Goal: Task Accomplishment & Management: Manage account settings

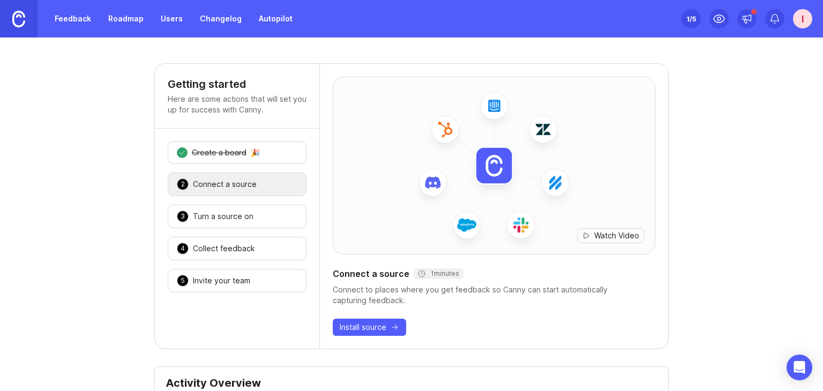
click at [240, 182] on div "Connect a source" at bounding box center [225, 184] width 64 height 11
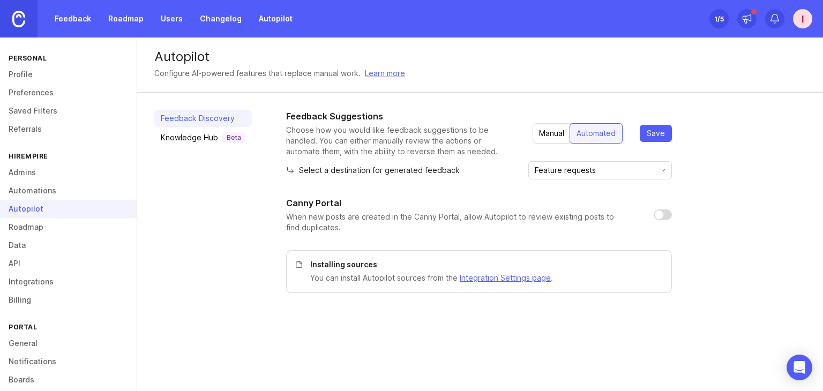
click at [62, 227] on link "Roadmap" at bounding box center [68, 227] width 137 height 18
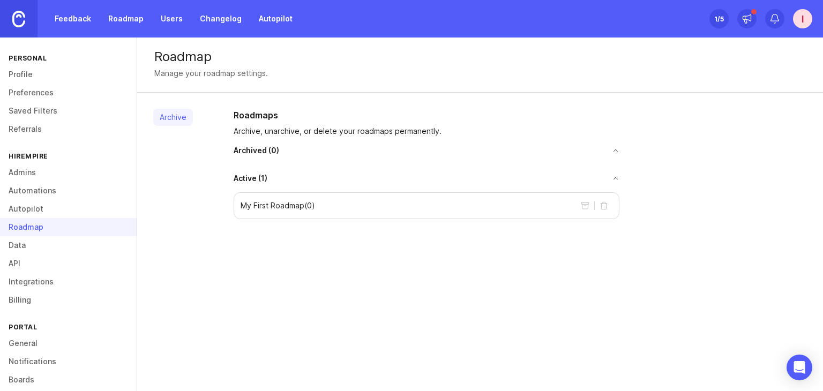
click at [55, 247] on link "Data" at bounding box center [68, 245] width 137 height 18
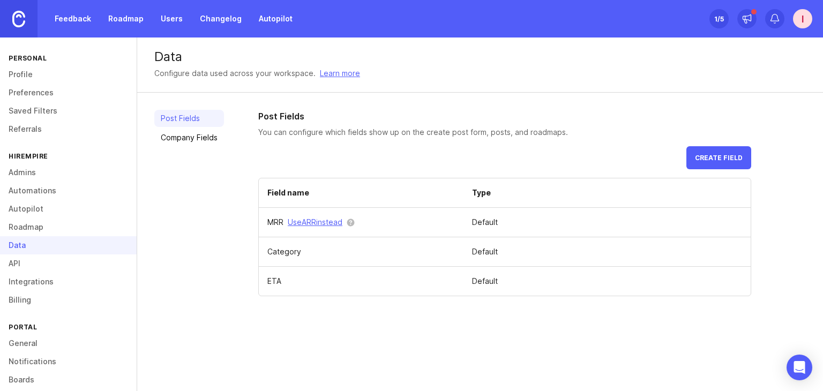
click at [55, 262] on link "API" at bounding box center [68, 264] width 137 height 18
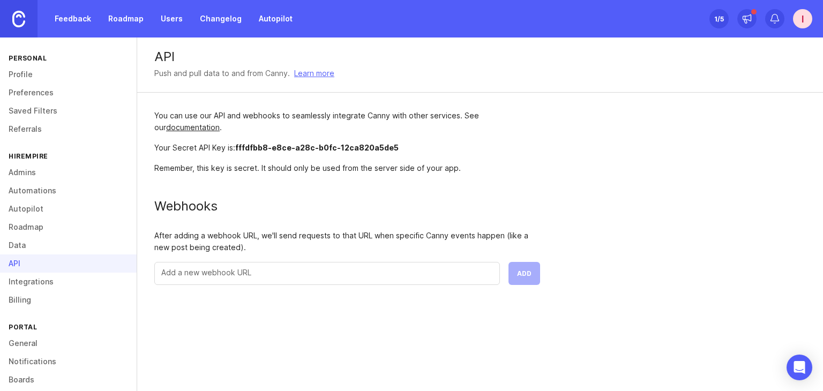
click at [195, 128] on link "documentation" at bounding box center [193, 127] width 54 height 9
click at [286, 204] on div "Webhooks" at bounding box center [347, 206] width 386 height 13
click at [576, 146] on div "API Push and pull data to and from Canny. Learn more You can use our API and we…" at bounding box center [480, 170] width 686 height 265
click at [746, 16] on icon at bounding box center [747, 18] width 11 height 11
click at [546, 71] on div "Push and pull data to and from Canny. Learn more" at bounding box center [480, 74] width 652 height 12
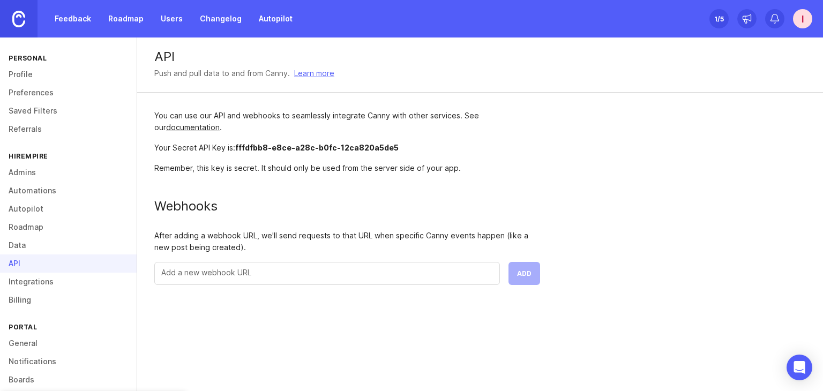
click at [45, 74] on link "Profile" at bounding box center [68, 74] width 137 height 18
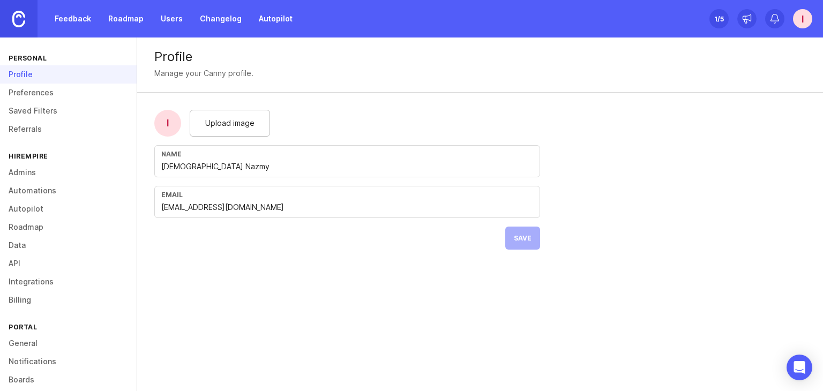
click at [73, 18] on link "Feedback" at bounding box center [72, 18] width 49 height 19
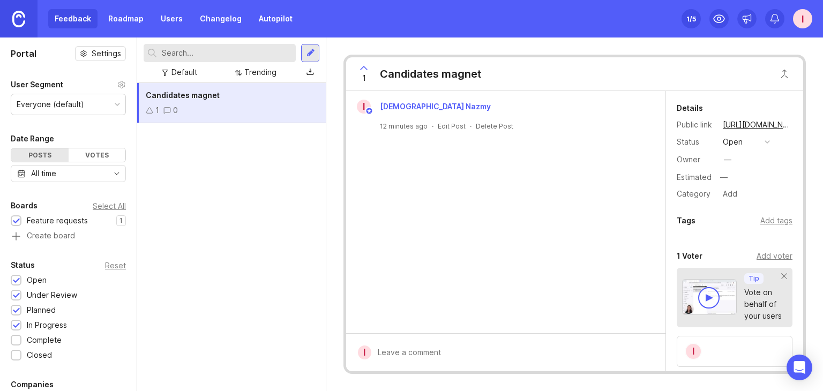
click at [755, 144] on button "open" at bounding box center [747, 142] width 54 height 14
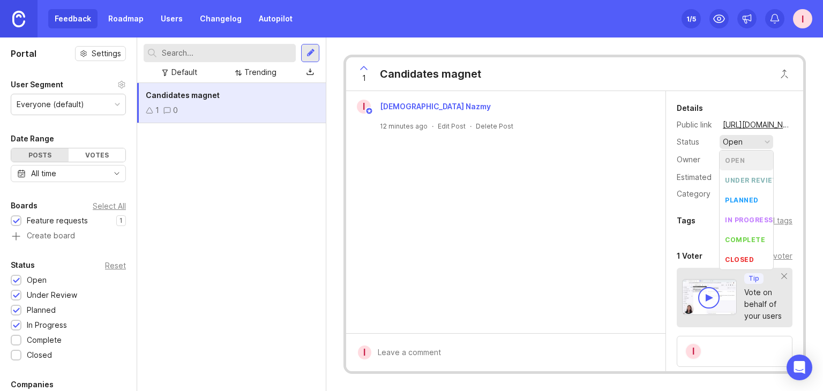
click at [291, 192] on div "Candidates magnet 1 0" at bounding box center [231, 237] width 189 height 308
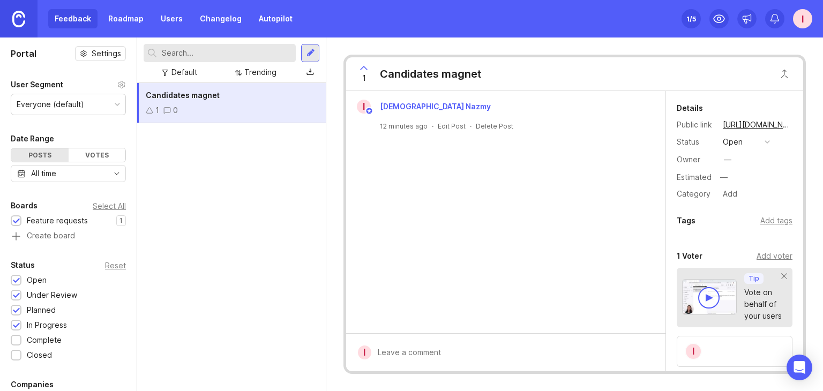
click at [82, 153] on div "Votes" at bounding box center [97, 155] width 57 height 13
click at [75, 174] on div "All time" at bounding box center [68, 173] width 115 height 17
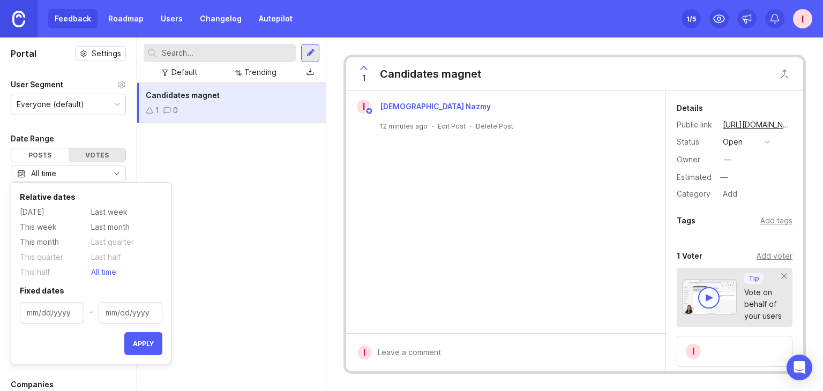
click at [75, 174] on div "All time" at bounding box center [68, 173] width 115 height 17
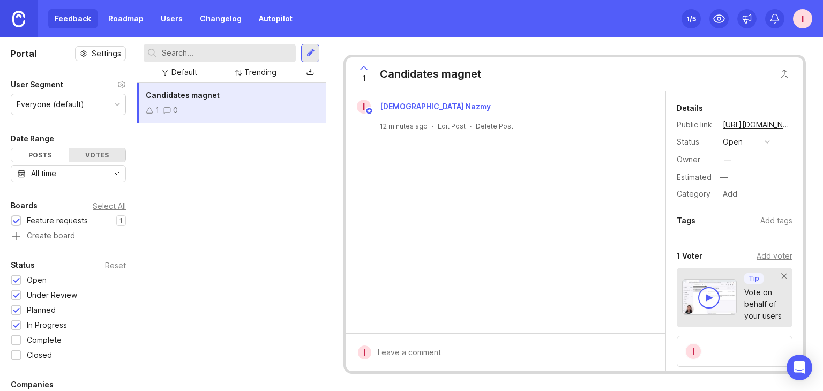
click at [27, 153] on div "Posts" at bounding box center [39, 155] width 57 height 13
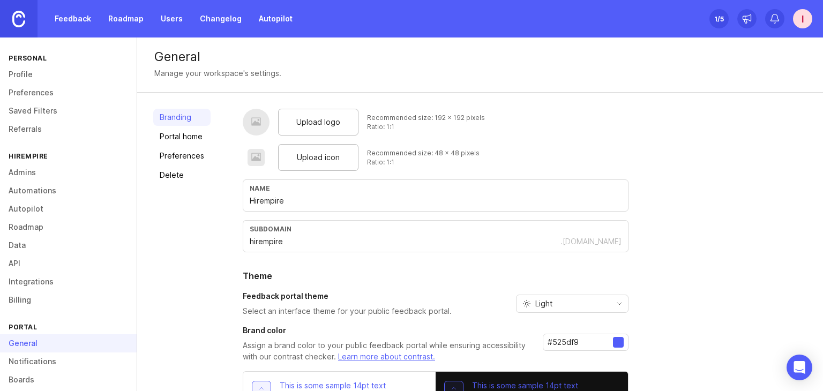
click at [307, 125] on span "Upload logo" at bounding box center [318, 122] width 44 height 12
click at [298, 121] on span "Upload logo" at bounding box center [318, 122] width 44 height 12
click at [189, 233] on div "Branding Portal home Preferences Delete" at bounding box center [181, 300] width 57 height 383
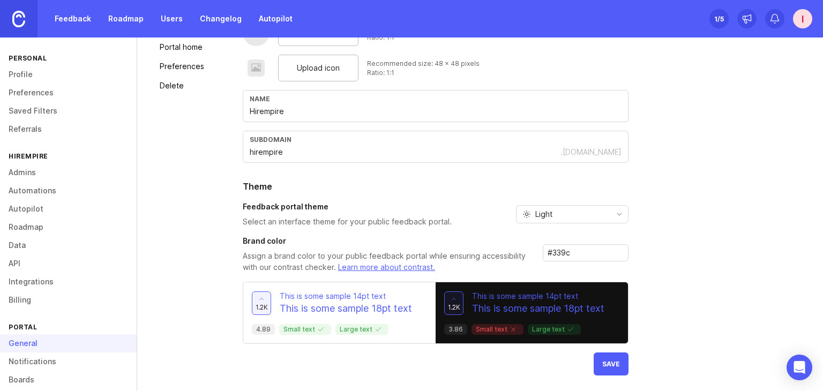
click at [566, 251] on input "#339c" at bounding box center [580, 253] width 65 height 12
paste input "49c0"
type input "#3349c0"
click at [684, 249] on div "Upload logo Recommended size: 192 x 192 pixels Ratio: 1:1 Upload icon Recommend…" at bounding box center [525, 197] width 565 height 357
click at [380, 269] on link "Learn more about contrast." at bounding box center [386, 267] width 97 height 9
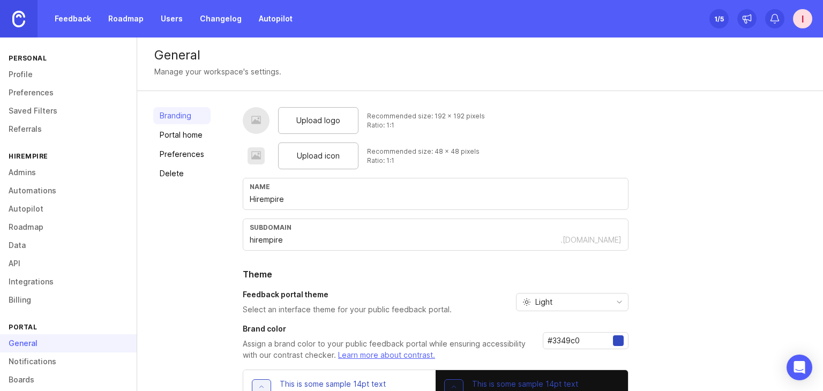
scroll to position [0, 0]
click at [255, 129] on div at bounding box center [256, 122] width 27 height 27
click at [311, 125] on span "Upload logo" at bounding box center [318, 122] width 44 height 12
click at [311, 154] on span "Upload icon" at bounding box center [318, 158] width 43 height 12
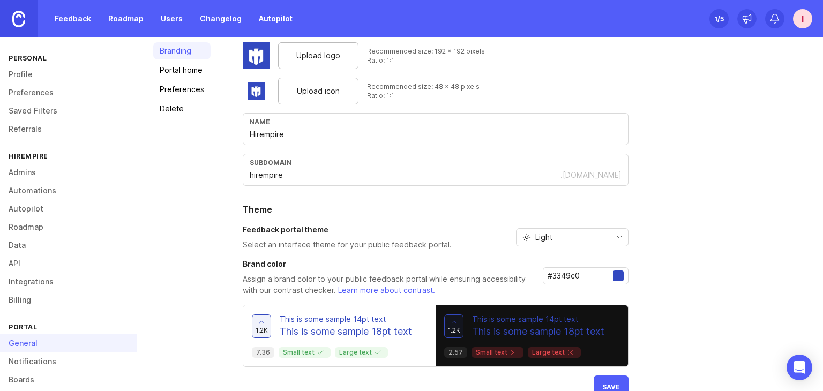
scroll to position [90, 0]
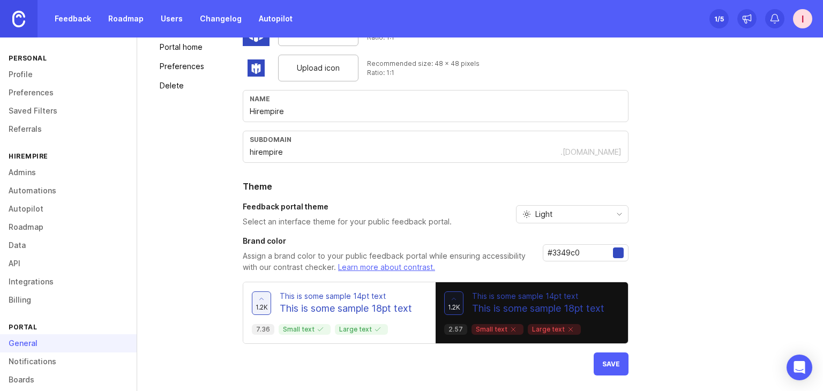
click at [561, 211] on div "Light" at bounding box center [564, 214] width 94 height 17
click at [544, 265] on span "Dark" at bounding box center [543, 270] width 17 height 12
click at [553, 216] on div "Dark" at bounding box center [564, 214] width 94 height 17
click at [533, 250] on span "Light" at bounding box center [539, 253] width 34 height 12
click at [600, 361] on button "Save" at bounding box center [611, 364] width 35 height 23
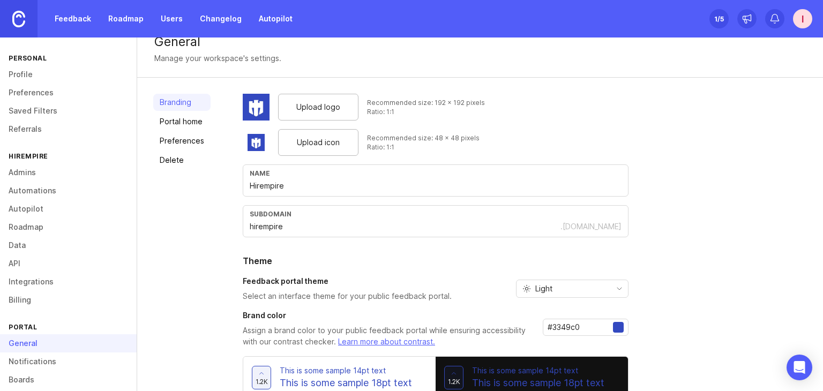
scroll to position [0, 0]
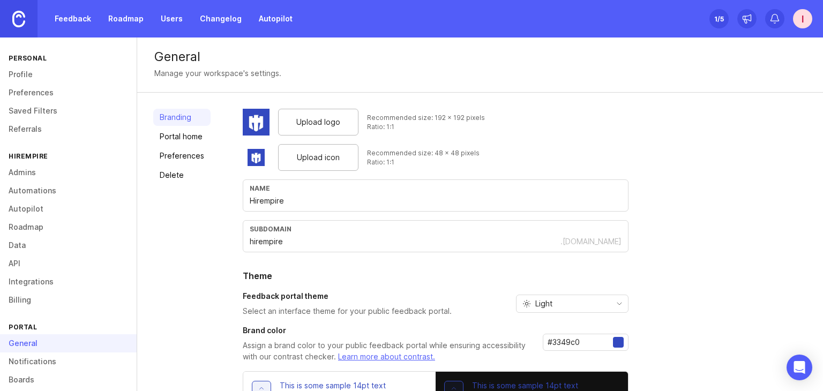
click at [158, 231] on div "Branding Portal home Preferences Delete" at bounding box center [181, 287] width 57 height 357
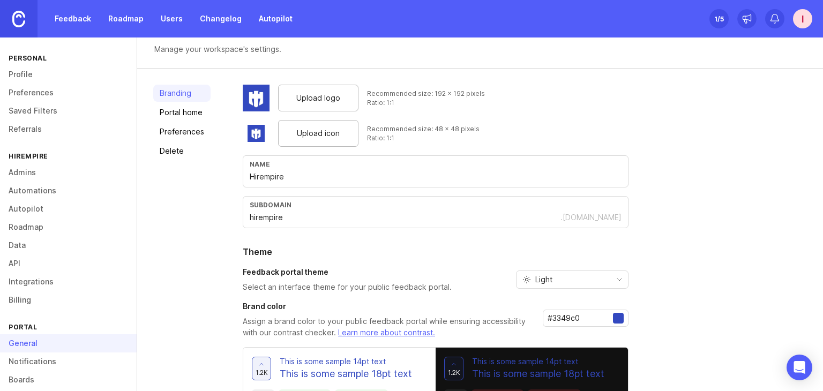
scroll to position [90, 0]
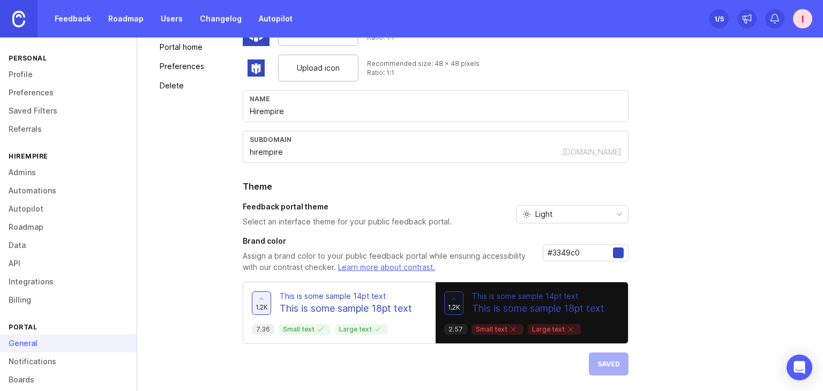
click at [49, 246] on link "Data" at bounding box center [68, 245] width 137 height 18
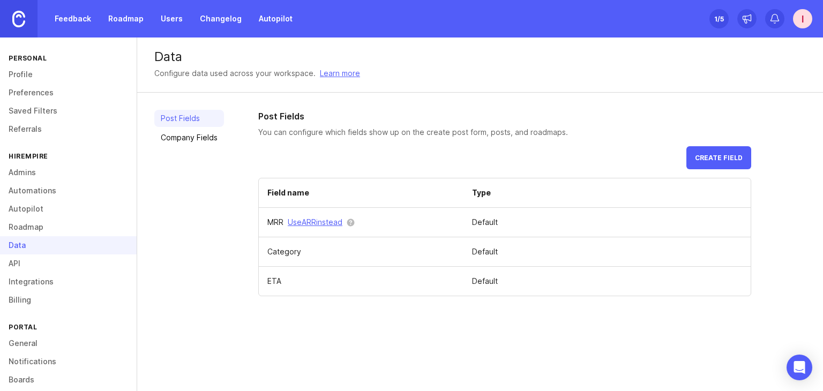
click at [60, 226] on link "Roadmap" at bounding box center [68, 227] width 137 height 18
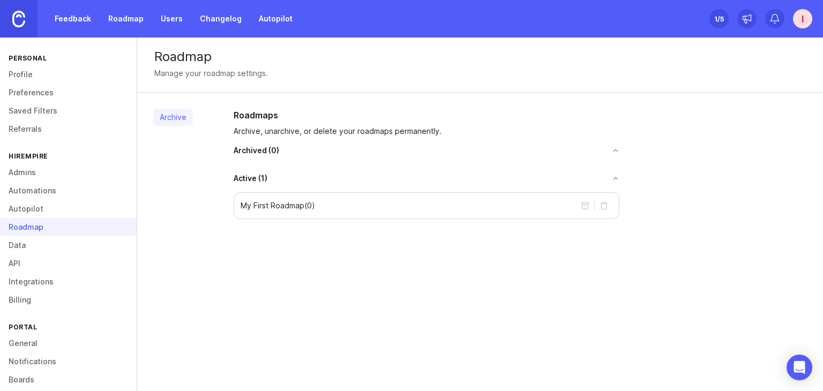
click at [61, 213] on link "Autopilot" at bounding box center [68, 209] width 137 height 18
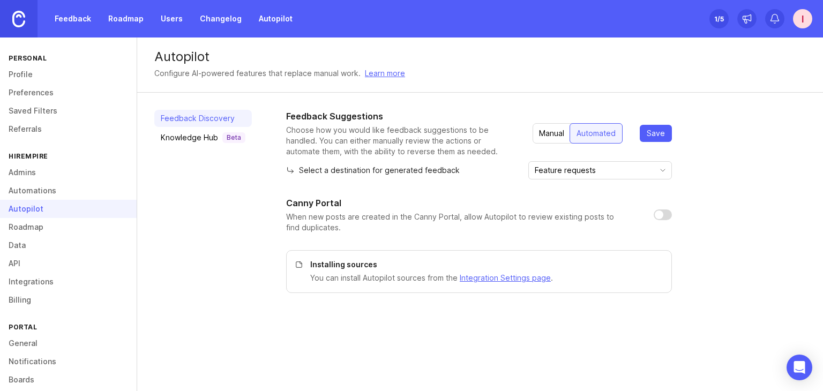
click at [201, 140] on div "Knowledge Hub Beta" at bounding box center [203, 137] width 85 height 11
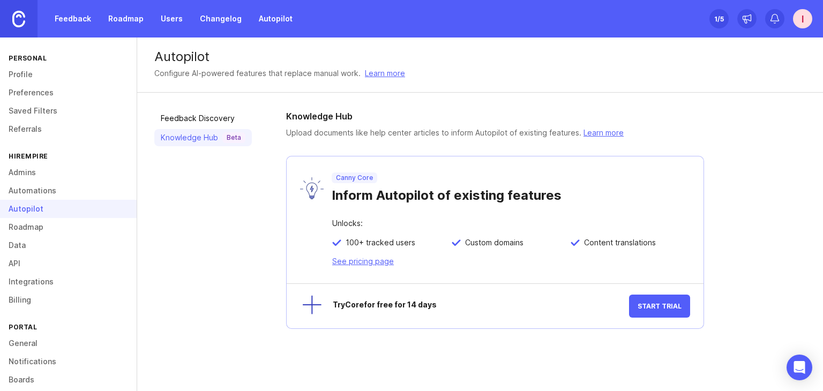
click at [70, 189] on link "Automations" at bounding box center [68, 191] width 137 height 18
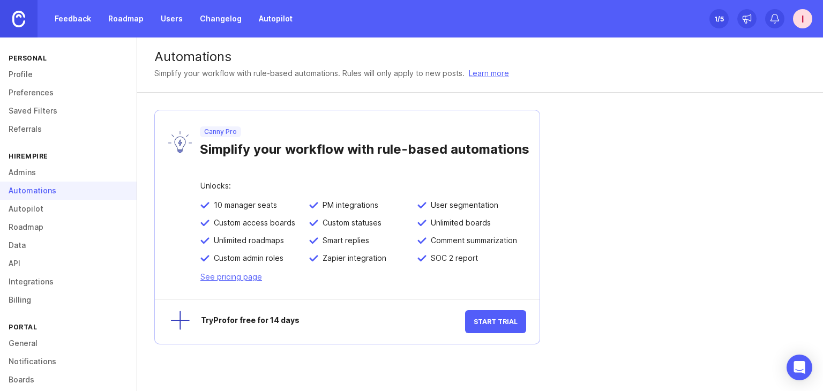
click at [51, 175] on link "Admins" at bounding box center [68, 173] width 137 height 18
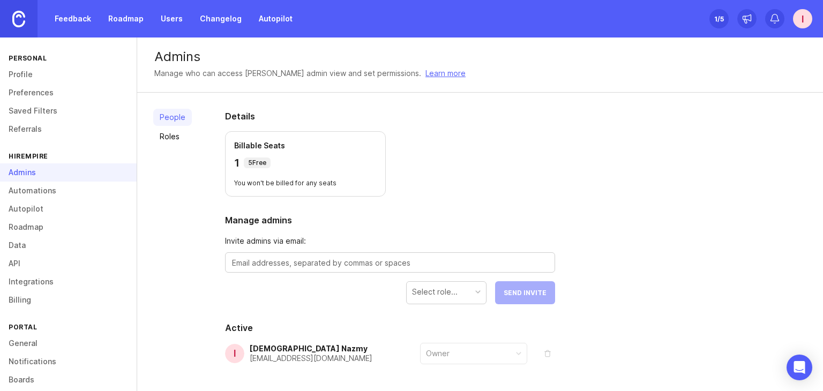
click at [54, 126] on link "Referrals" at bounding box center [68, 129] width 137 height 18
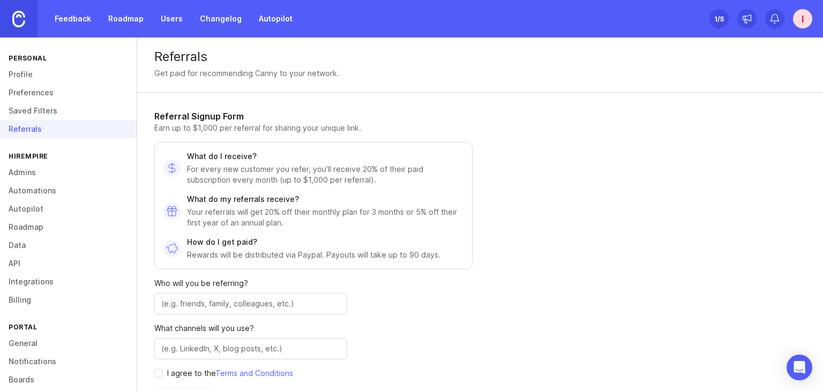
click at [70, 112] on link "Saved Filters" at bounding box center [68, 111] width 137 height 18
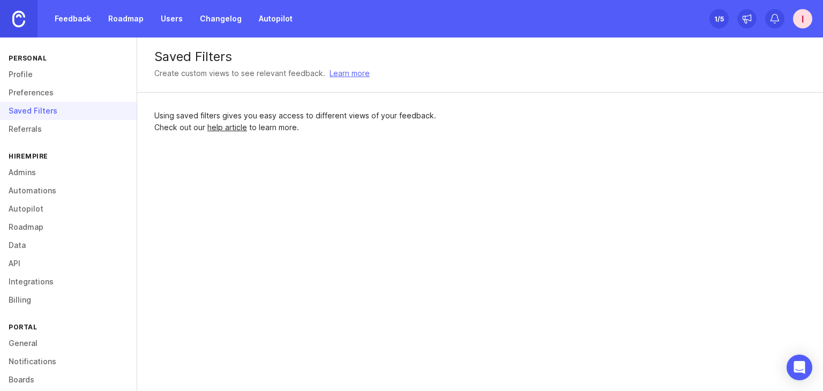
click at [71, 93] on link "Preferences" at bounding box center [68, 93] width 137 height 18
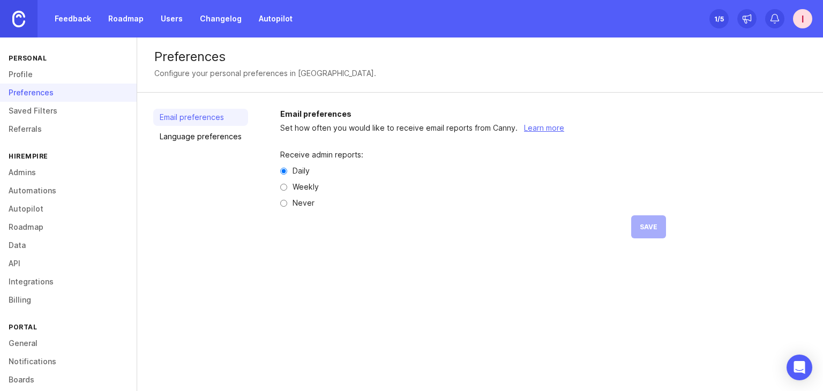
click at [196, 140] on link "Language preferences" at bounding box center [200, 136] width 95 height 17
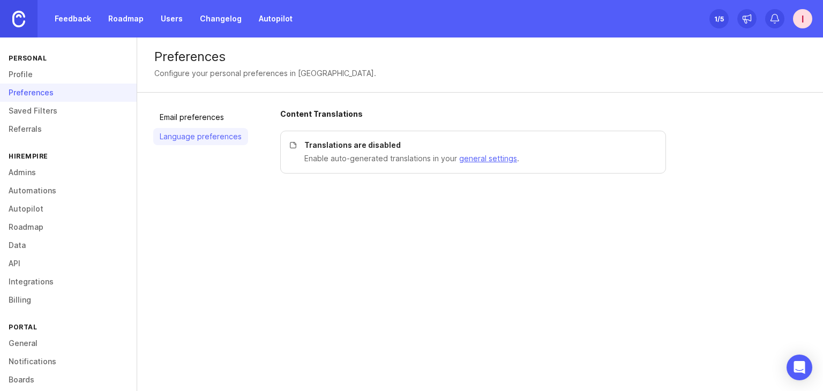
click at [67, 80] on link "Profile" at bounding box center [68, 74] width 137 height 18
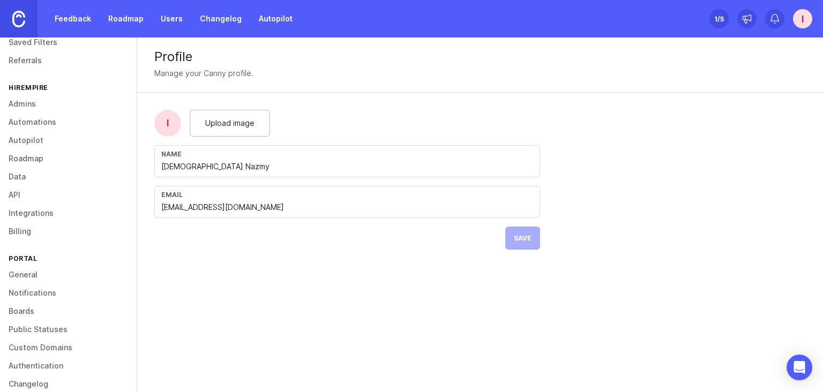
scroll to position [84, 0]
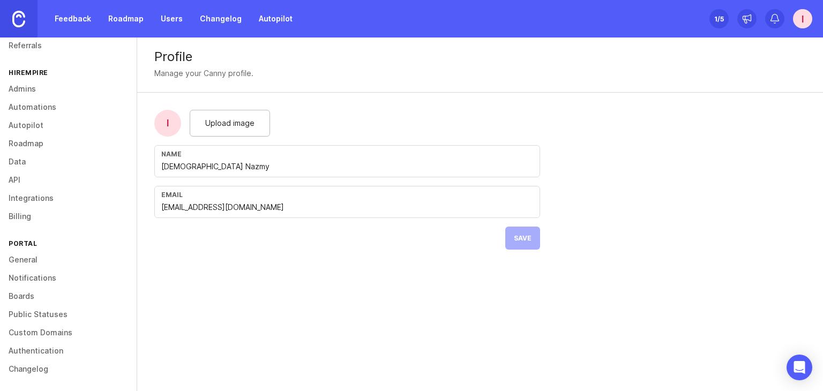
click at [71, 294] on link "Boards" at bounding box center [68, 296] width 137 height 18
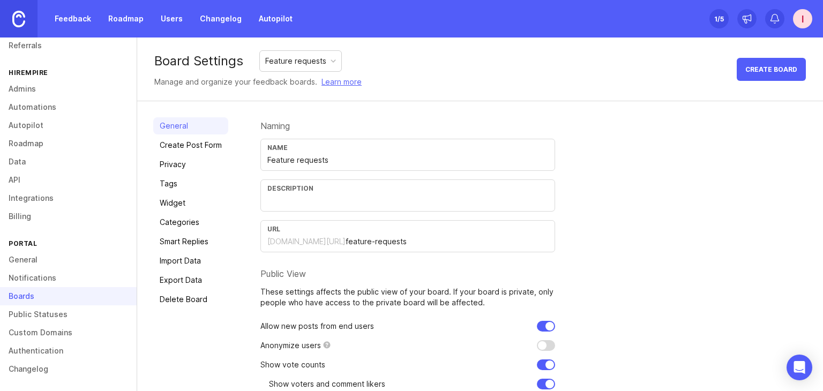
click at [313, 63] on div "Feature requests" at bounding box center [295, 61] width 61 height 12
click at [322, 62] on div "Feature requests" at bounding box center [295, 61] width 61 height 12
click at [415, 70] on div "Board Settings Feature requests Manage and organize your feedback boards. Learn…" at bounding box center [480, 70] width 686 height 64
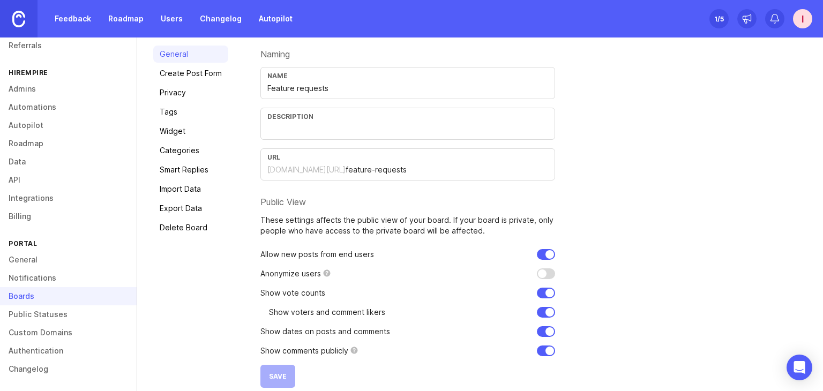
scroll to position [84, 0]
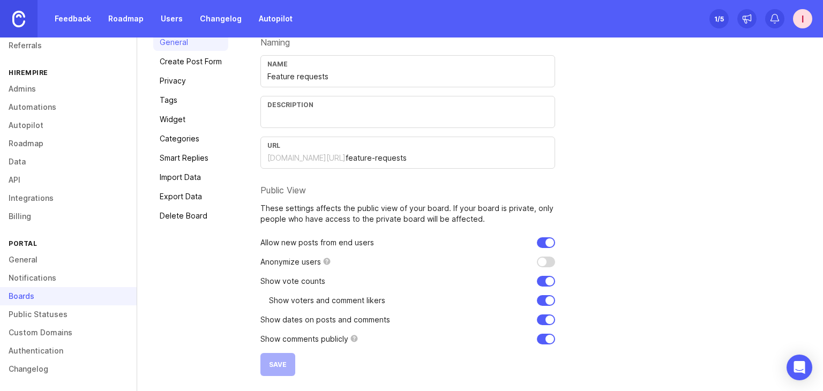
click at [544, 259] on input "checkbox" at bounding box center [546, 262] width 18 height 11
checkbox input "false"
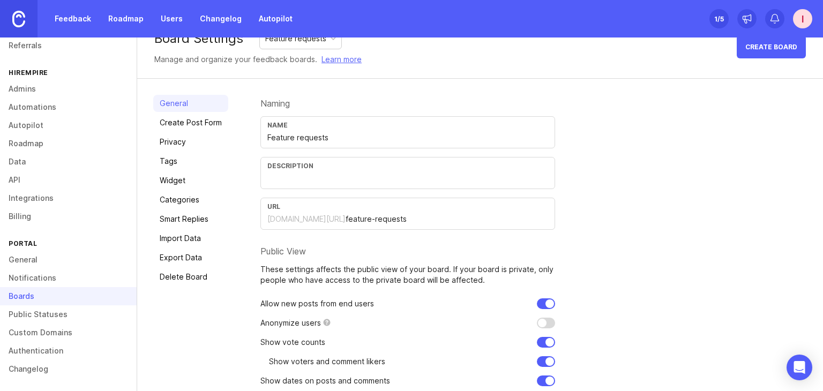
scroll to position [0, 0]
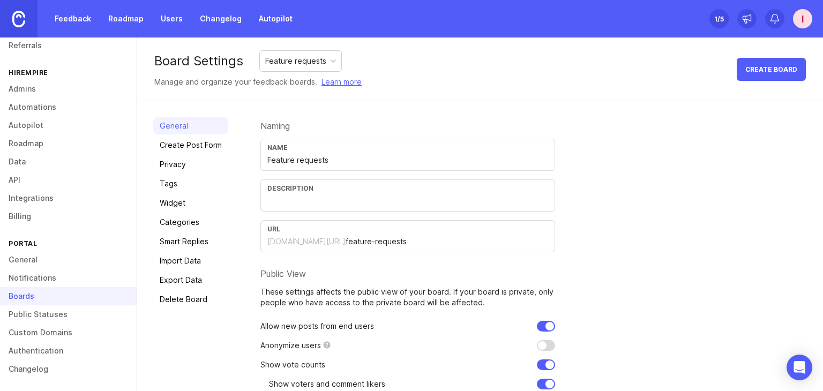
click at [316, 204] on input "text" at bounding box center [408, 201] width 281 height 12
click at [300, 243] on div "hirempire.canny.io/" at bounding box center [307, 241] width 78 height 11
click at [410, 244] on input "feature-requests" at bounding box center [447, 242] width 203 height 12
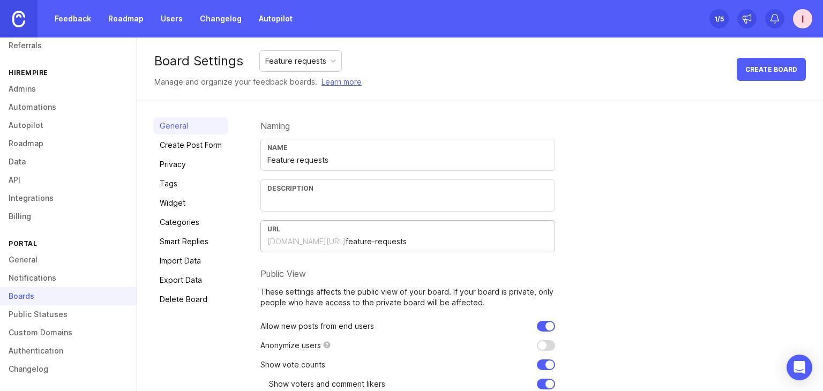
click at [467, 117] on form "Naming Name Feature requests Description URL hirempire.canny.io/ feature-reques…" at bounding box center [408, 288] width 295 height 343
click at [200, 146] on link "Create Post Form" at bounding box center [190, 145] width 75 height 17
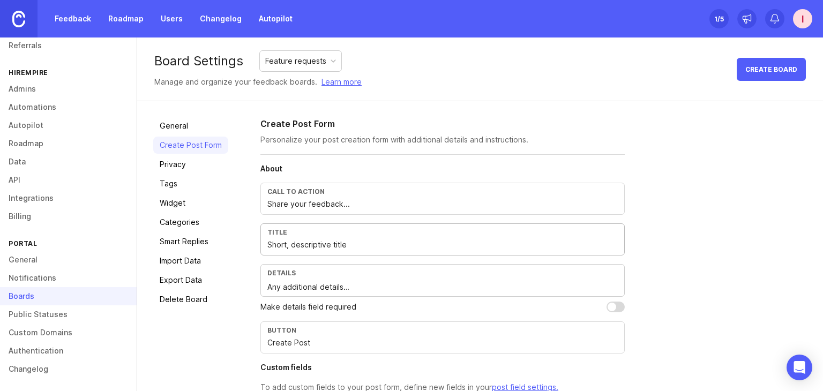
click at [284, 245] on input "Short, descriptive title" at bounding box center [443, 245] width 351 height 12
click at [312, 246] on input "Short, descriptive title" at bounding box center [443, 245] width 351 height 12
click at [344, 246] on input "Short, descriptive title" at bounding box center [443, 245] width 351 height 12
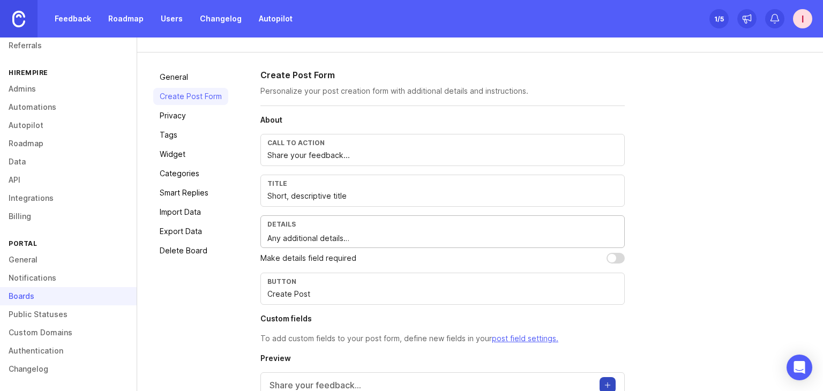
scroll to position [54, 0]
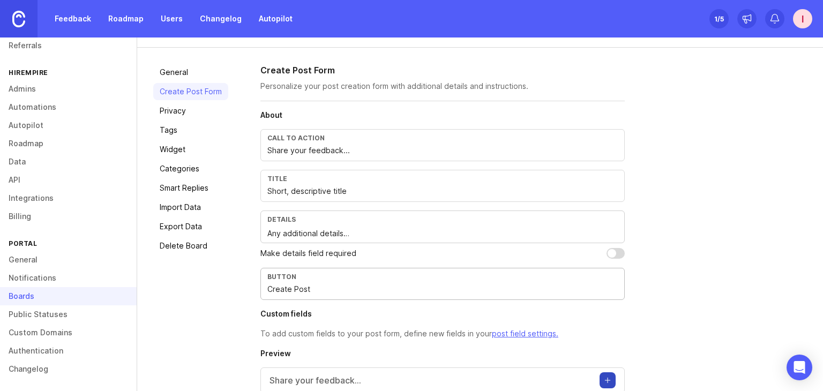
click at [335, 289] on input "Create Post" at bounding box center [443, 290] width 351 height 12
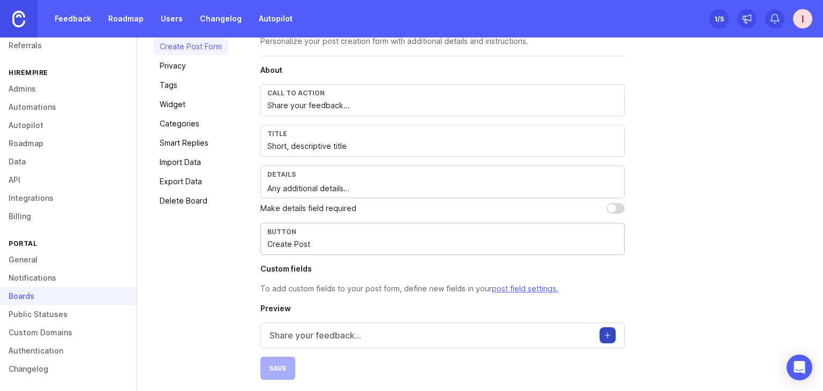
scroll to position [102, 0]
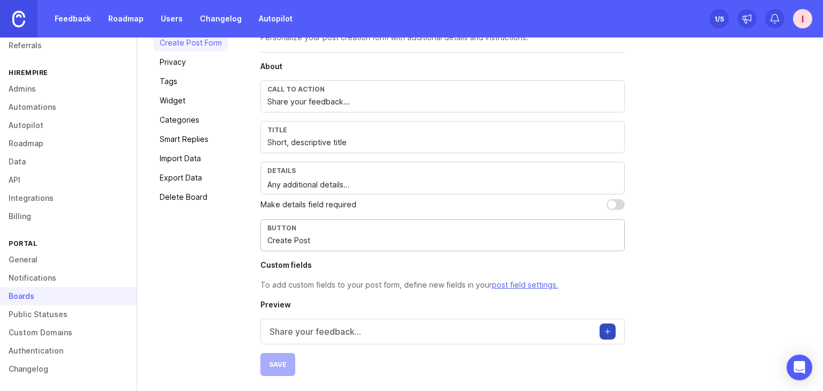
click at [613, 204] on input "checkbox" at bounding box center [616, 204] width 18 height 11
checkbox input "true"
click at [283, 365] on span "Save" at bounding box center [278, 365] width 18 height 8
click at [530, 334] on div "Share your feedback..." at bounding box center [443, 332] width 365 height 26
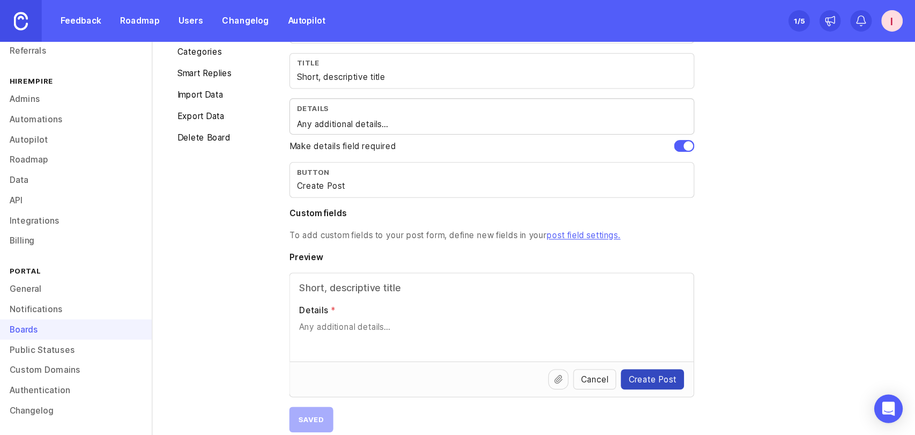
scroll to position [188, 0]
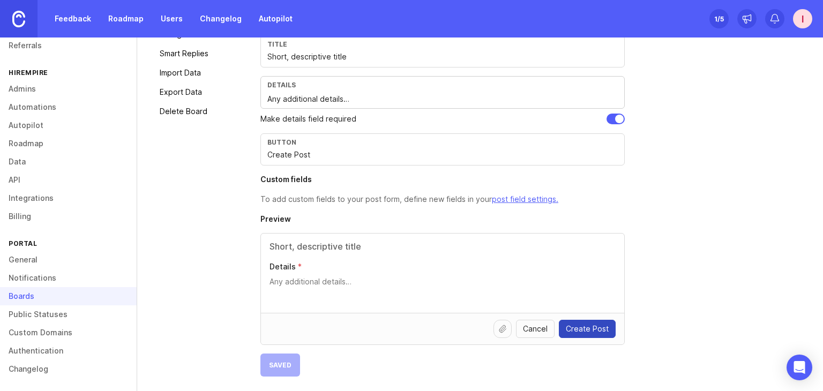
click at [577, 349] on div "About Call to action Share your feedback... Title Short, descriptive title Deta…" at bounding box center [443, 176] width 365 height 402
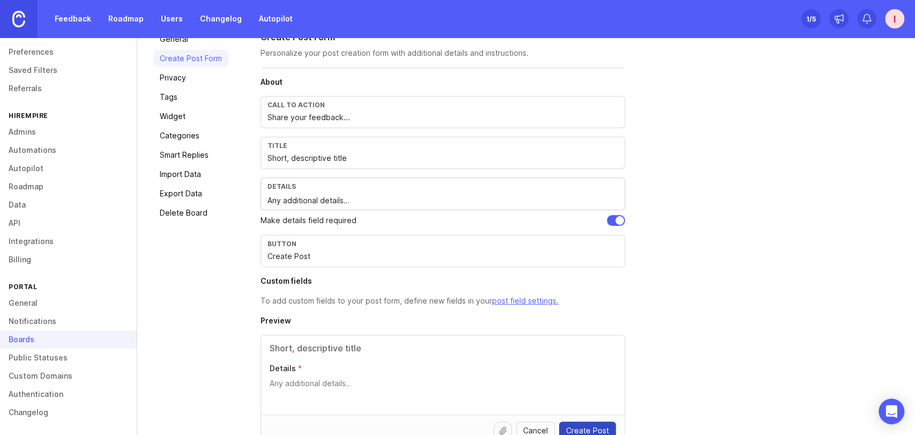
scroll to position [86, 0]
click at [405, 117] on input "Share your feedback..." at bounding box center [443, 119] width 351 height 12
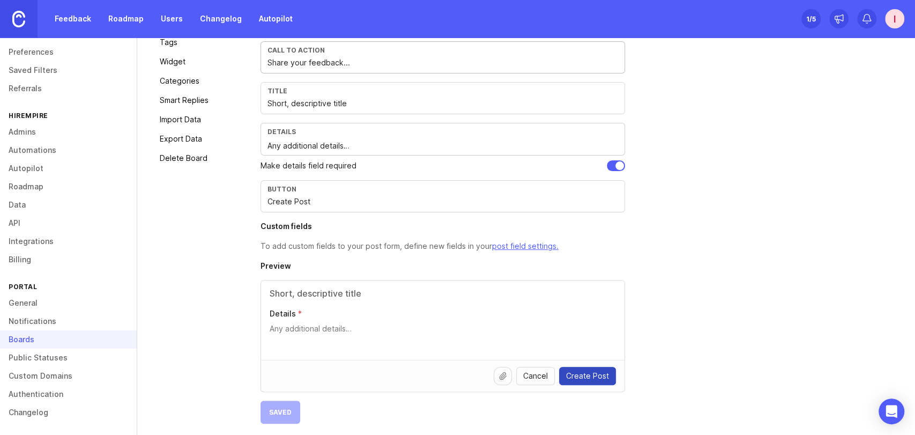
scroll to position [145, 0]
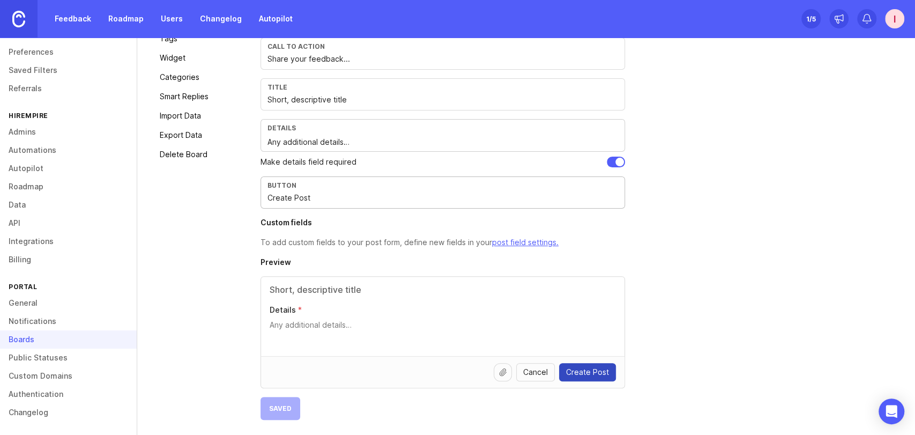
click at [373, 195] on input "Create Post" at bounding box center [443, 198] width 351 height 12
click at [356, 261] on h4 "Preview" at bounding box center [443, 262] width 365 height 11
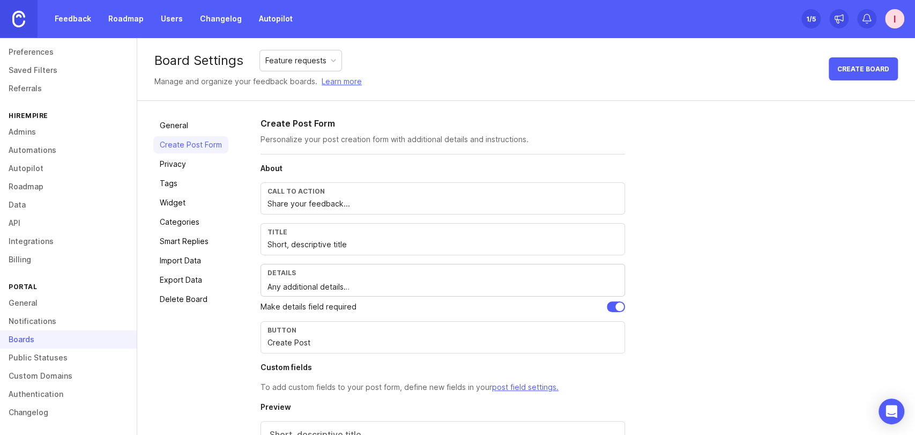
scroll to position [0, 0]
click at [193, 167] on link "Privacy" at bounding box center [190, 164] width 75 height 17
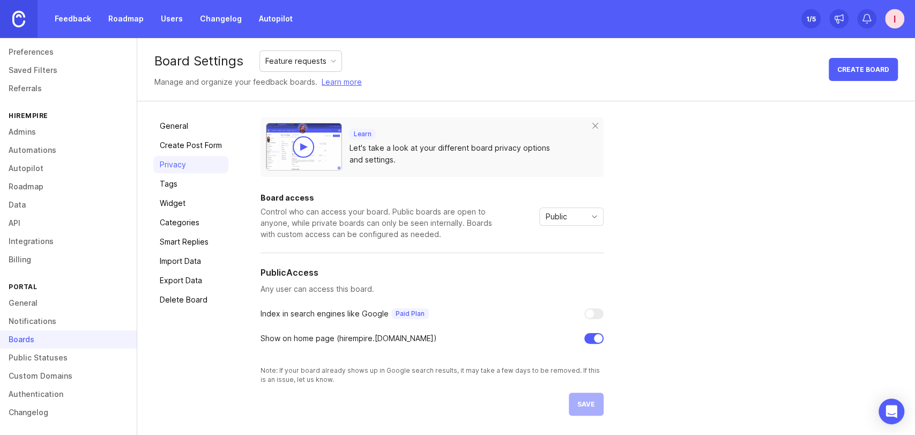
click at [204, 185] on link "Tags" at bounding box center [190, 183] width 75 height 17
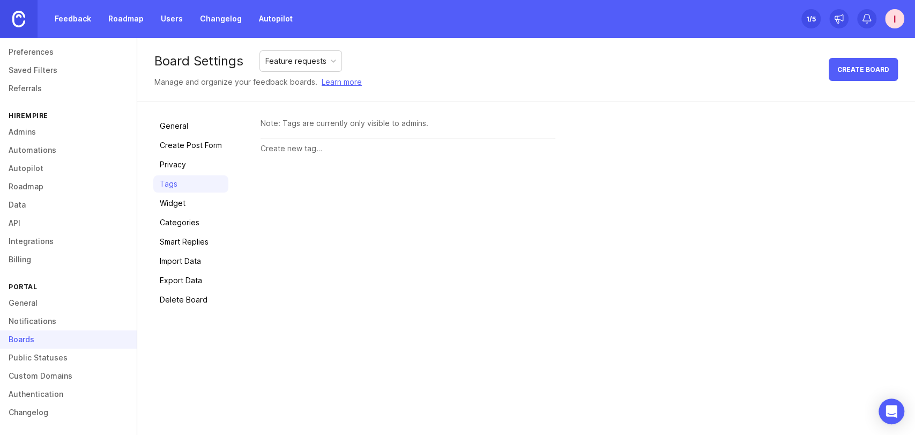
click at [306, 150] on input "text" at bounding box center [408, 149] width 295 height 12
click at [325, 123] on div "Note: Tags are currently only visible to admins." at bounding box center [408, 123] width 295 height 12
click at [322, 126] on div "Note: Tags are currently only visible to admins." at bounding box center [408, 123] width 295 height 12
click at [317, 148] on input "text" at bounding box center [408, 149] width 295 height 12
click at [211, 203] on link "Widget" at bounding box center [190, 203] width 75 height 17
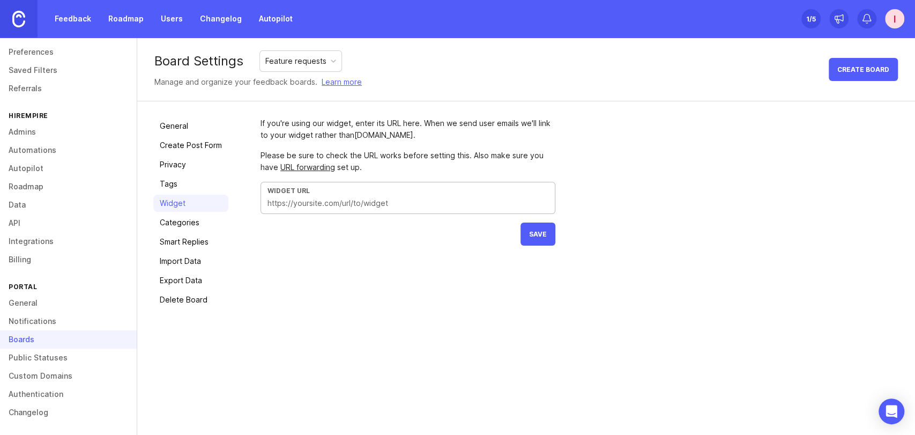
click at [319, 204] on input "text" at bounding box center [408, 203] width 281 height 12
click at [313, 239] on form "If you're using our widget, enter its URL here. When we send user emails we'll …" at bounding box center [408, 181] width 295 height 128
click at [308, 167] on link "URL forwarding" at bounding box center [307, 166] width 55 height 9
click at [189, 188] on link "Tags" at bounding box center [190, 183] width 75 height 17
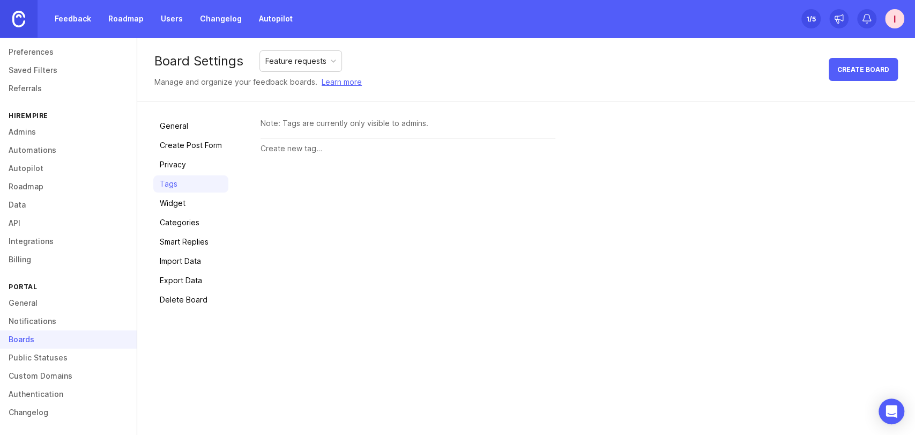
click at [194, 165] on link "Privacy" at bounding box center [190, 164] width 75 height 17
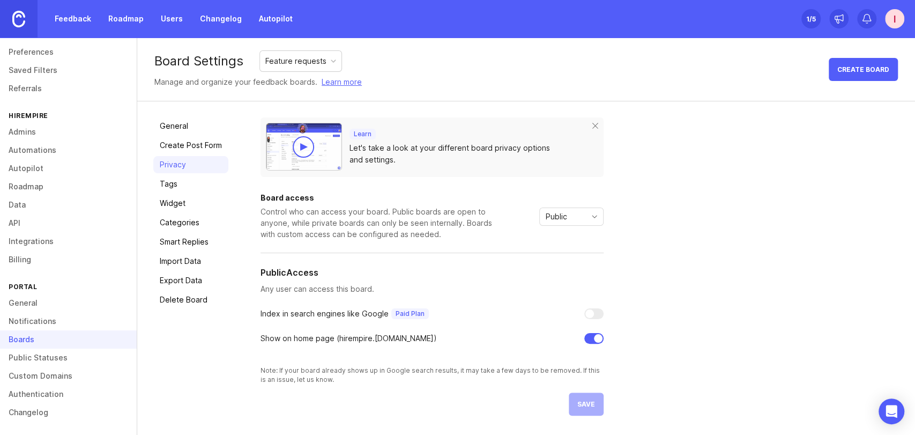
click at [200, 144] on link "Create Post Form" at bounding box center [190, 145] width 75 height 17
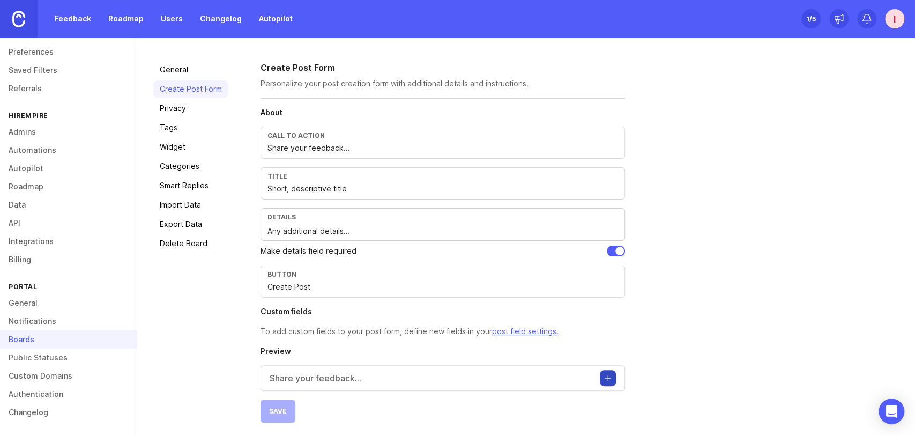
scroll to position [59, 0]
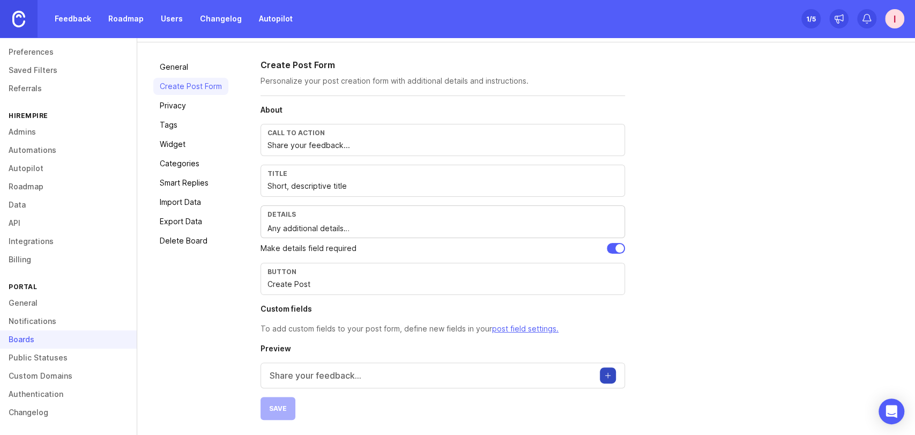
click at [368, 283] on input "Create Post" at bounding box center [443, 284] width 351 height 12
type input "Request Feature"
click at [287, 391] on button "Save" at bounding box center [278, 408] width 35 height 23
click at [609, 374] on button "Create post" at bounding box center [608, 375] width 16 height 16
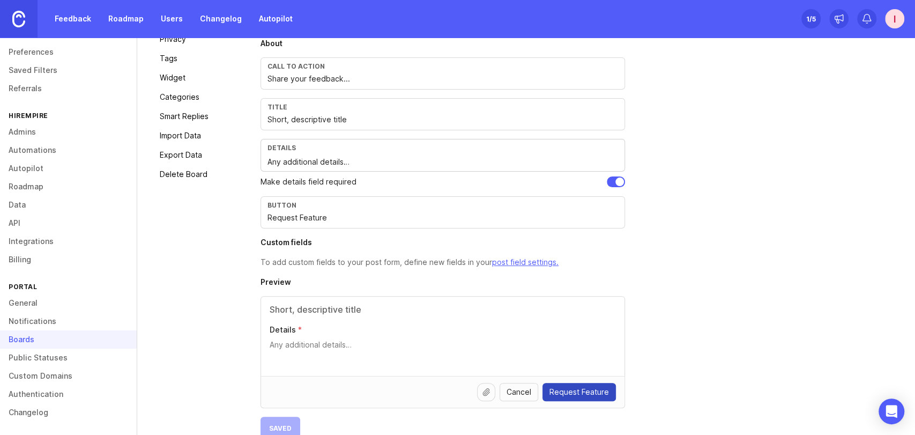
scroll to position [145, 0]
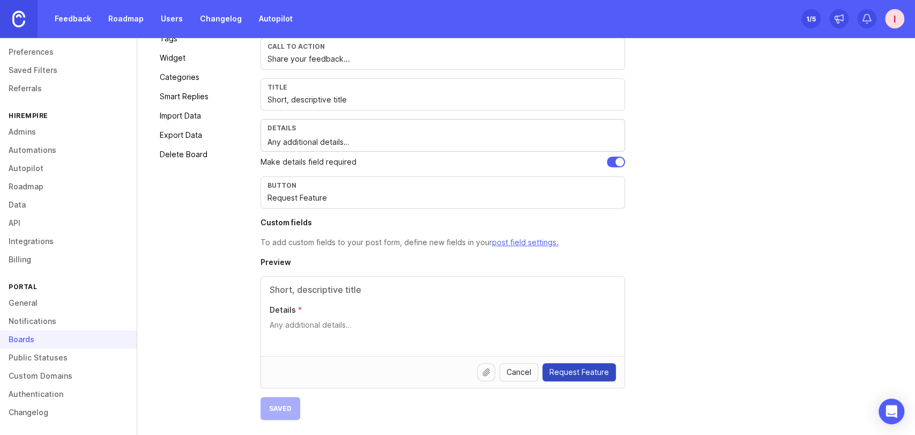
click at [491, 372] on icon at bounding box center [486, 372] width 9 height 9
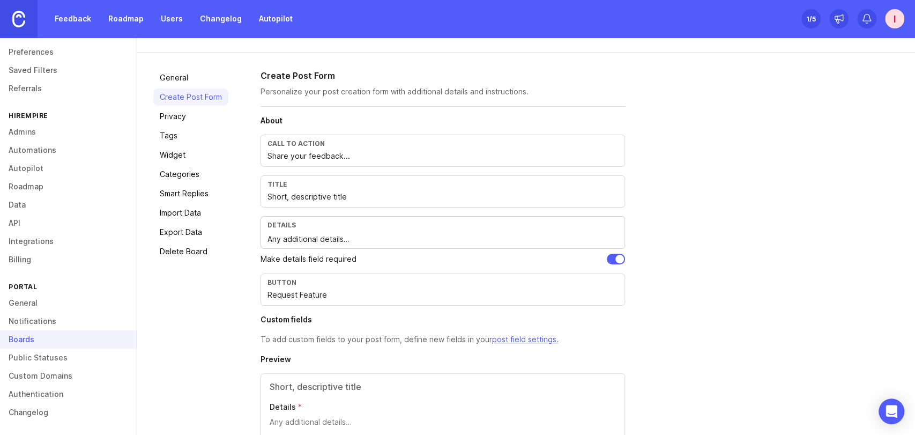
scroll to position [0, 0]
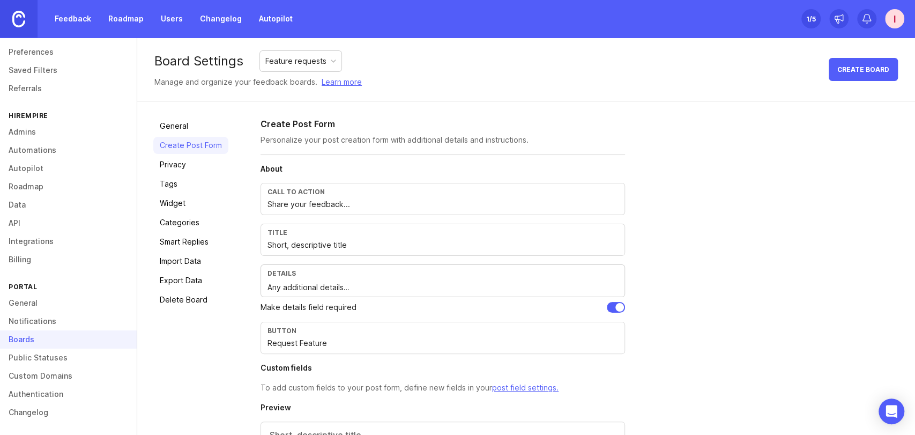
click at [322, 63] on div "Feature requests" at bounding box center [295, 61] width 61 height 12
click at [448, 103] on div "General Create Post Form Privacy Tags Widget Categories Smart Replies Import Da…" at bounding box center [526, 341] width 778 height 480
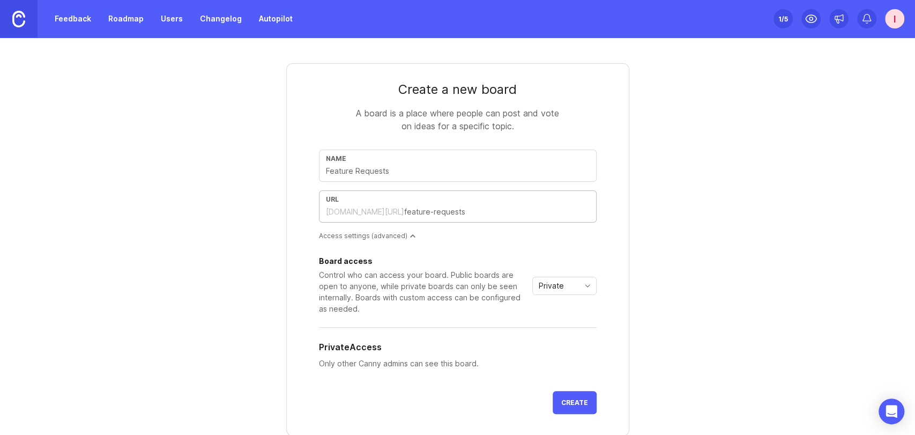
click at [404, 212] on input "text" at bounding box center [496, 212] width 185 height 12
click at [386, 172] on input "text" at bounding box center [458, 171] width 264 height 12
click at [444, 267] on div "Board access Control who can access your board. Public boards are open to anyon…" at bounding box center [423, 285] width 209 height 57
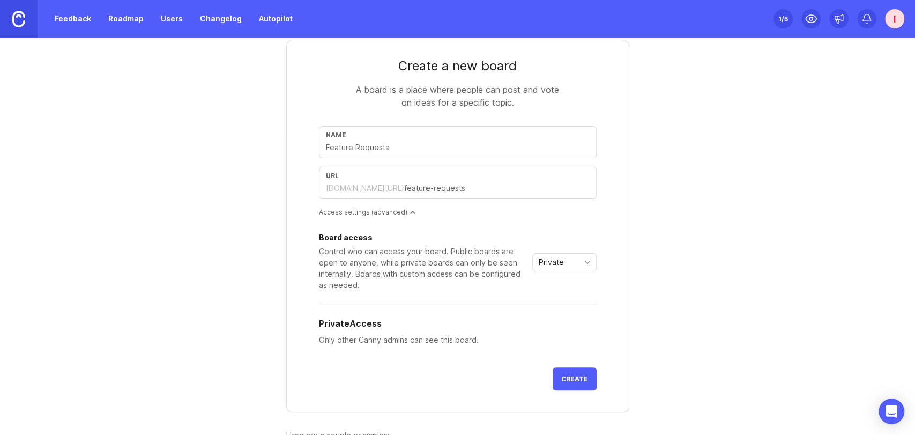
scroll to position [100, 0]
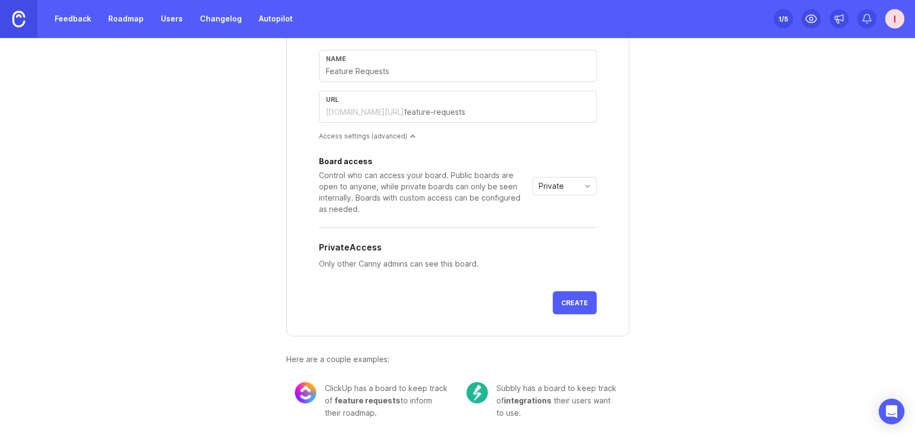
click at [400, 68] on input "text" at bounding box center [458, 71] width 264 height 12
type input "I"
type input "i"
type input "In"
type input "in"
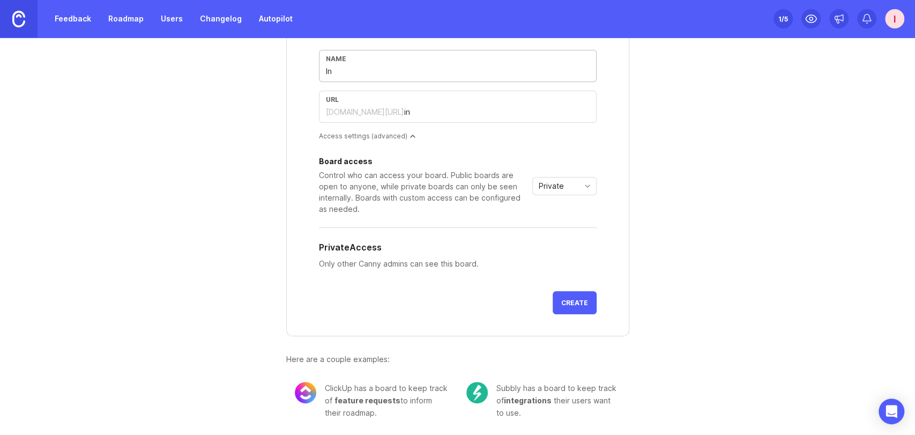
type input "Int"
type input "int"
type input "Inte"
type input "inte"
type input "Integ"
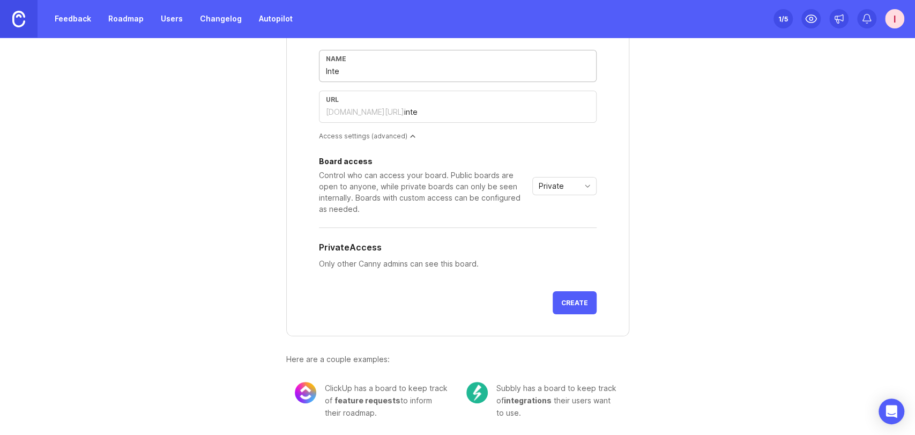
type input "integ"
type input "Integr"
type input "integr"
type input "Integra"
type input "integra"
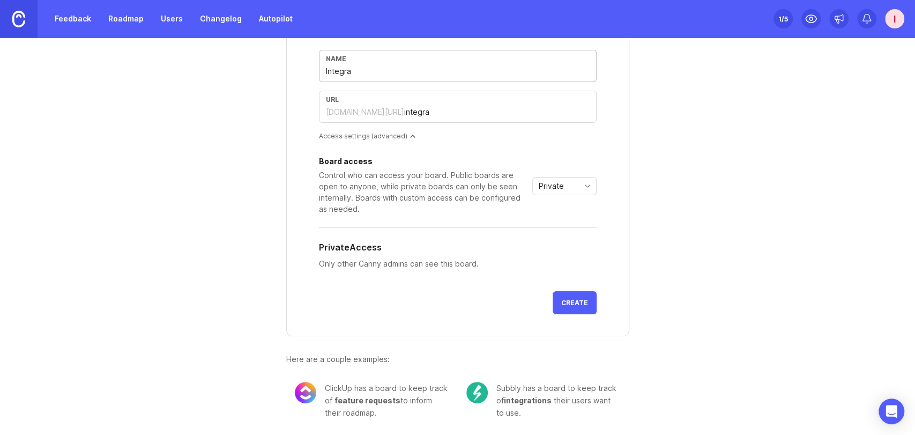
type input "Integrat"
type input "integrat"
type input "Integrati"
type input "integrati"
type input "Integratio"
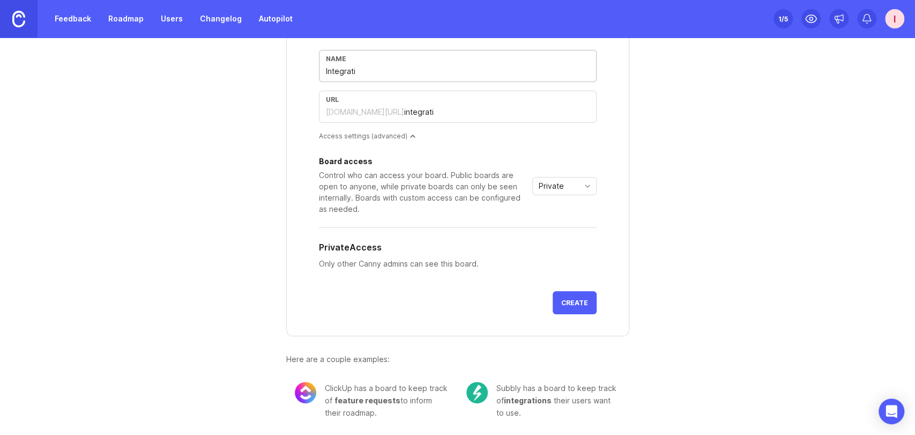
type input "integratio"
type input "Integration"
type input "integration"
type input "Integrations"
type input "integrations"
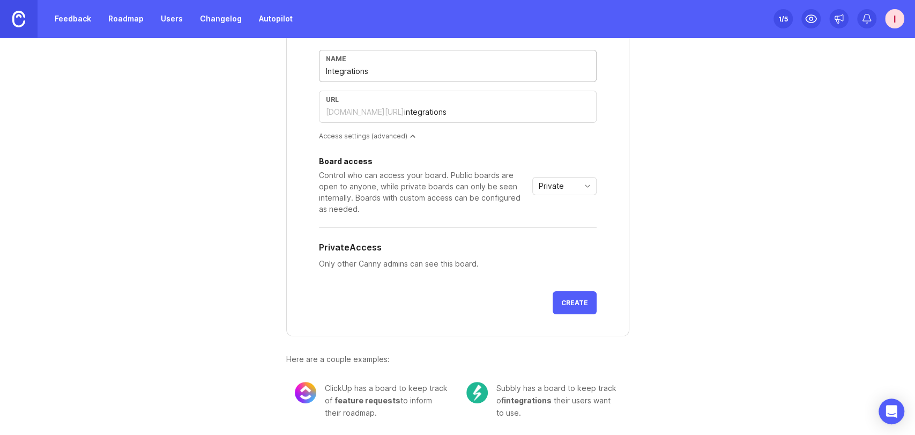
type input "Integrations"
click at [544, 188] on span "Private" at bounding box center [551, 186] width 25 height 12
click at [558, 226] on span "Public" at bounding box center [548, 224] width 26 height 12
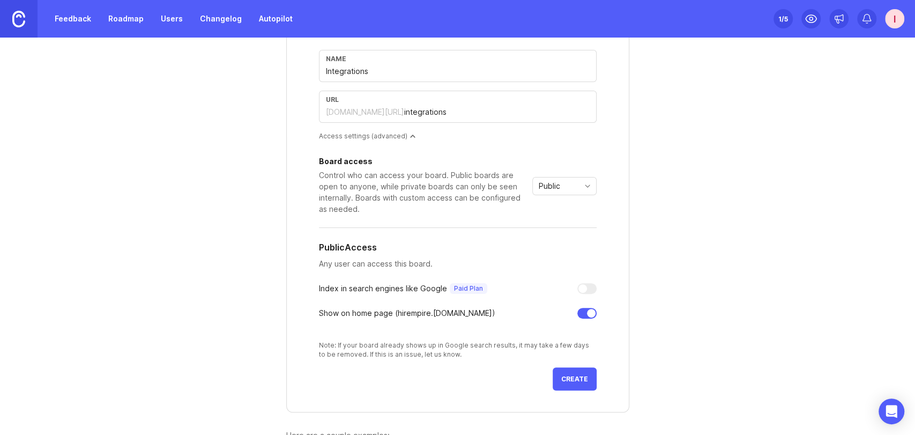
click at [566, 375] on span "Create" at bounding box center [574, 379] width 27 height 8
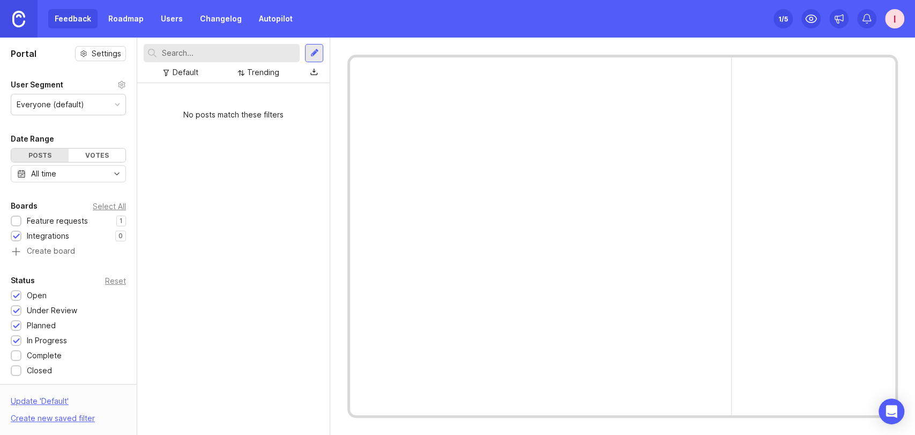
click at [19, 24] on img at bounding box center [18, 19] width 13 height 17
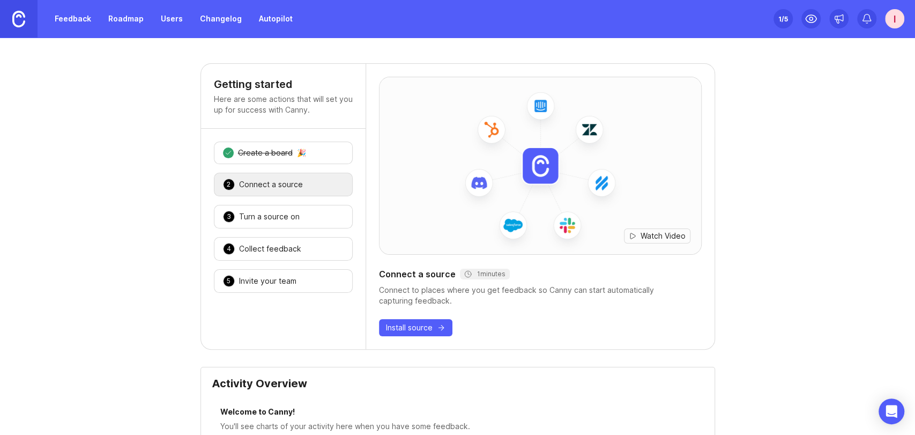
click at [108, 21] on link "Roadmap" at bounding box center [126, 18] width 48 height 19
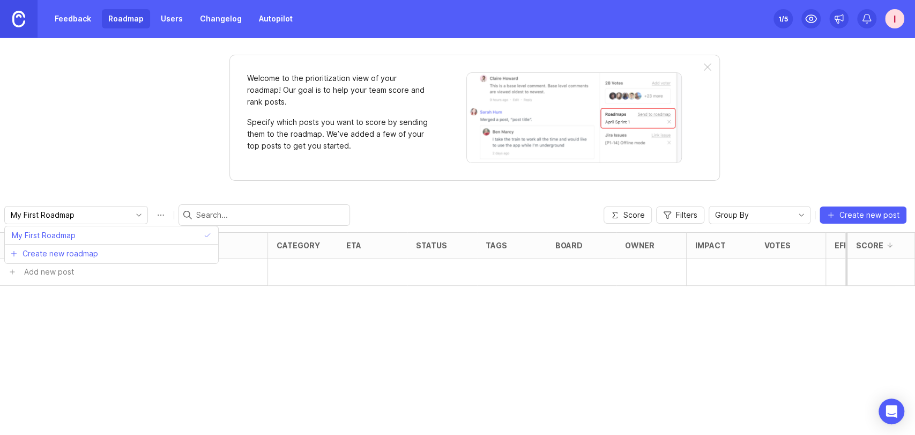
click at [82, 214] on input "My First Roadmap" at bounding box center [70, 215] width 118 height 12
click at [322, 355] on div "Posts (0) category eta status tags board owner Impact Votes Effort Score Add ne…" at bounding box center [457, 333] width 915 height 203
click at [152, 211] on button "Roadmap options" at bounding box center [160, 214] width 17 height 17
type input "Hirempire Roadmap"
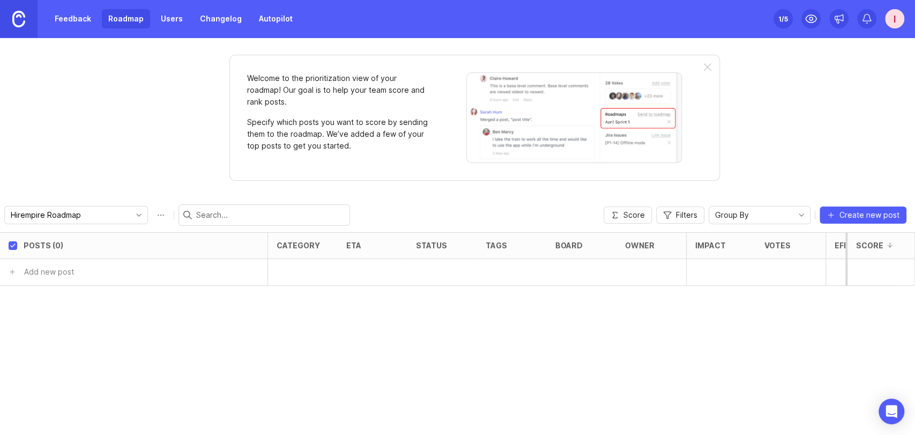
click at [149, 157] on div "Welcome to the prioritization view of your roadmap! Our goal is to help your te…" at bounding box center [457, 236] width 915 height 397
click at [495, 123] on img at bounding box center [574, 117] width 216 height 91
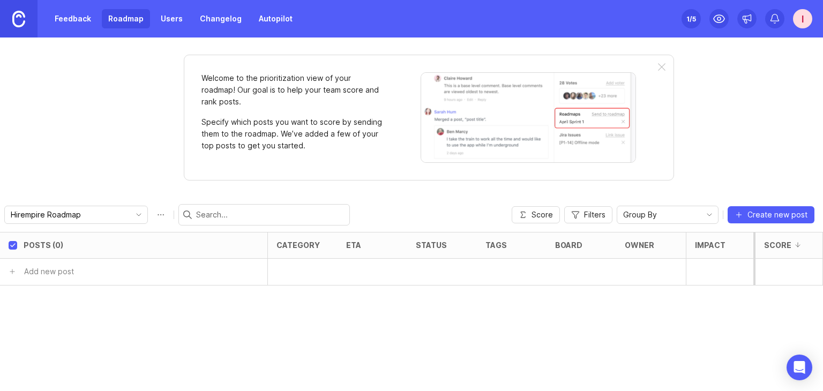
click at [710, 75] on div "Welcome to the prioritization view of your roadmap! Our goal is to help your te…" at bounding box center [411, 215] width 823 height 354
click at [798, 20] on div "I" at bounding box center [802, 18] width 19 height 19
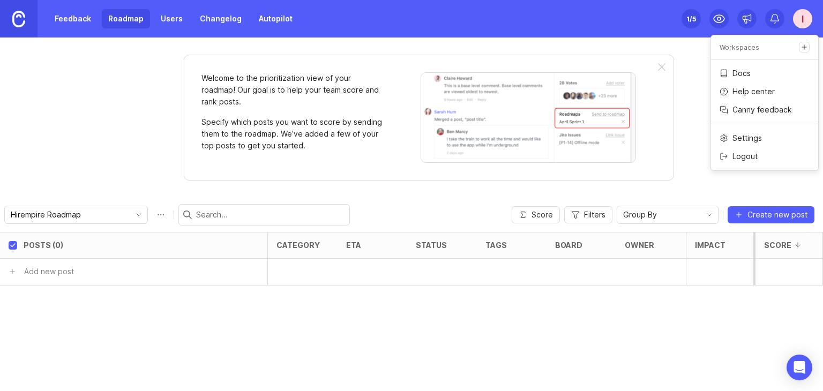
click at [747, 108] on p "Canny feedback" at bounding box center [763, 110] width 60 height 11
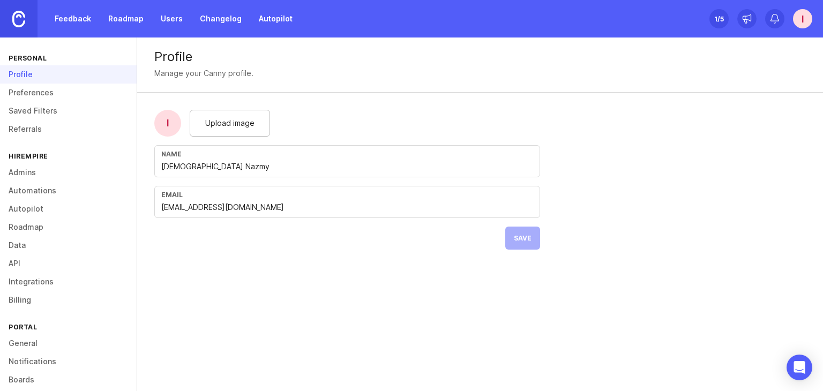
click at [37, 228] on link "Roadmap" at bounding box center [68, 227] width 137 height 18
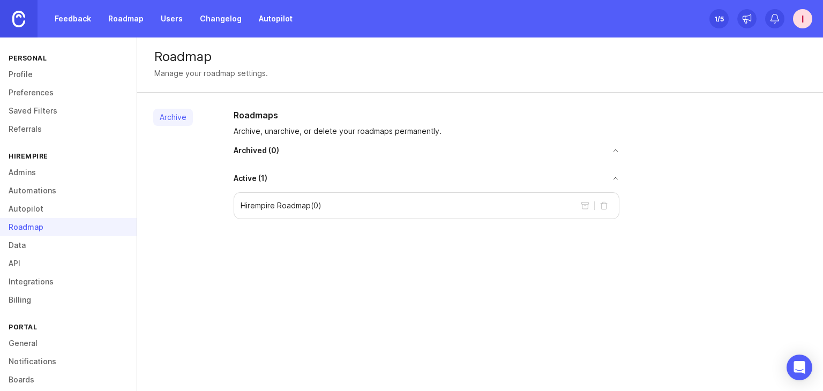
click at [66, 209] on link "Autopilot" at bounding box center [68, 209] width 137 height 18
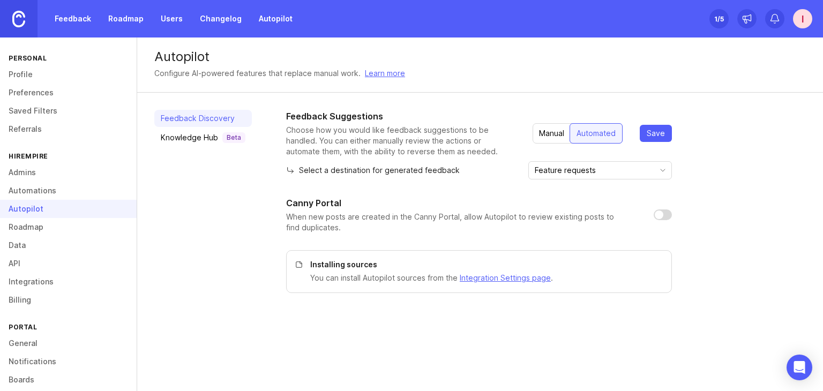
click at [62, 192] on link "Automations" at bounding box center [68, 191] width 137 height 18
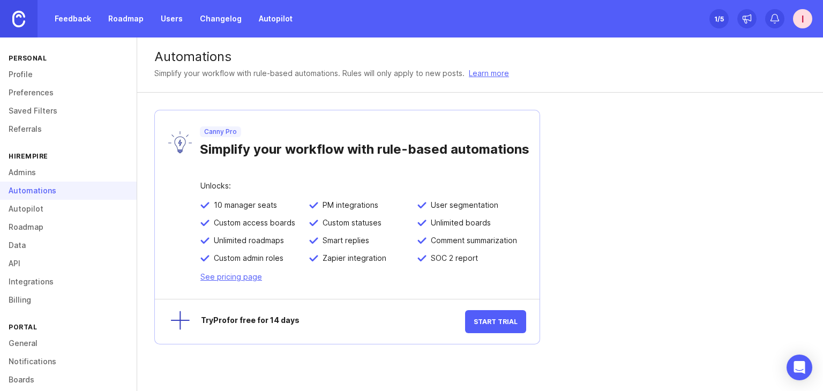
click at [49, 133] on link "Referrals" at bounding box center [68, 129] width 137 height 18
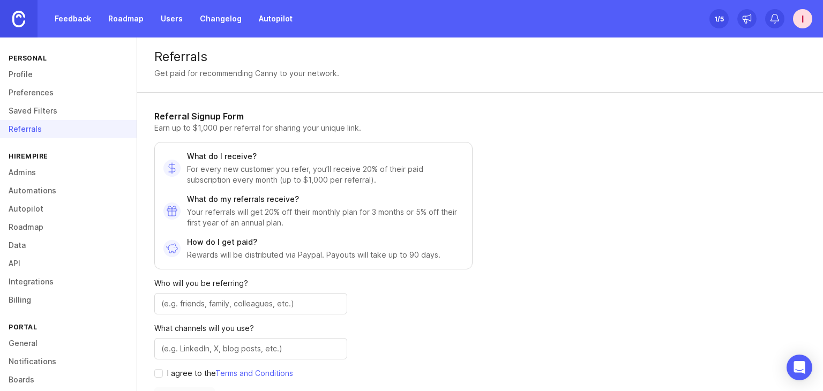
click at [49, 115] on link "Saved Filters" at bounding box center [68, 111] width 137 height 18
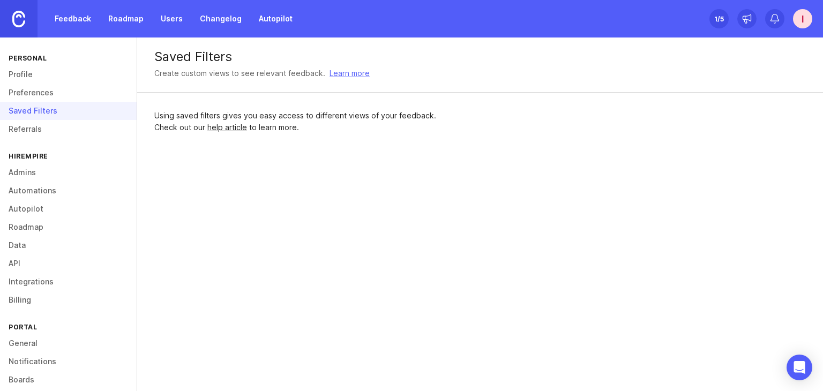
click at [52, 92] on link "Preferences" at bounding box center [68, 93] width 137 height 18
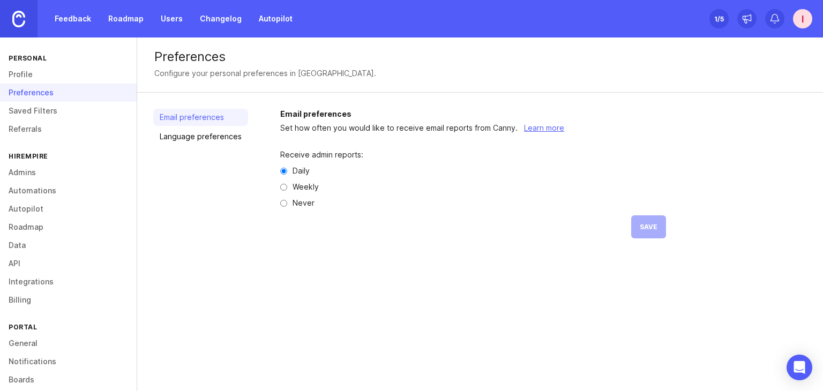
click at [53, 77] on link "Profile" at bounding box center [68, 74] width 137 height 18
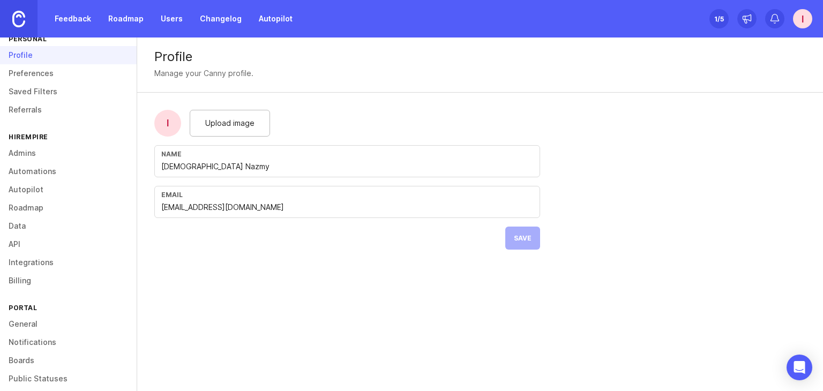
scroll to position [84, 0]
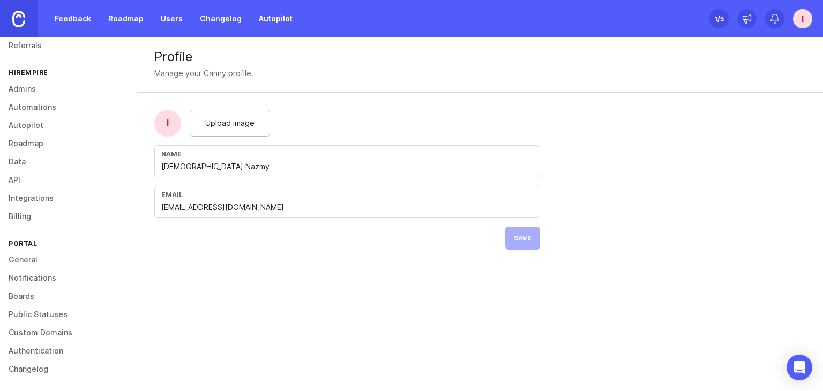
click at [51, 296] on link "Boards" at bounding box center [68, 296] width 137 height 18
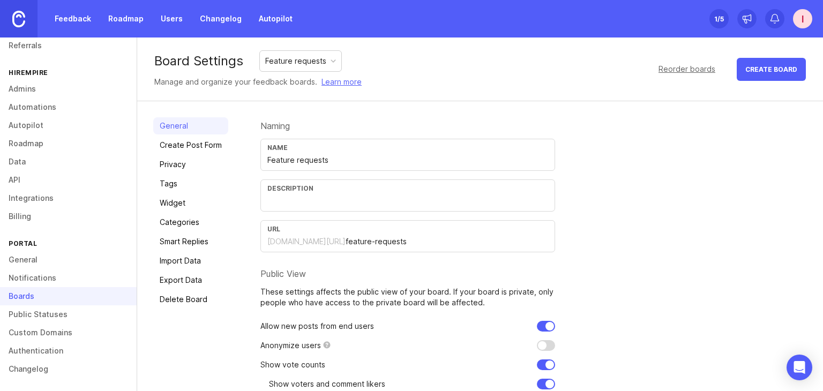
click at [302, 65] on div "Feature requests" at bounding box center [295, 61] width 61 height 12
click at [297, 201] on input "text" at bounding box center [408, 201] width 281 height 12
drag, startPoint x: 327, startPoint y: 202, endPoint x: 298, endPoint y: 204, distance: 29.0
click at [298, 204] on input "Whatever your diesred integration is, just tell us" at bounding box center [408, 201] width 281 height 12
click at [332, 202] on input "Whatever your diesred integration is, just tell us" at bounding box center [408, 201] width 281 height 12
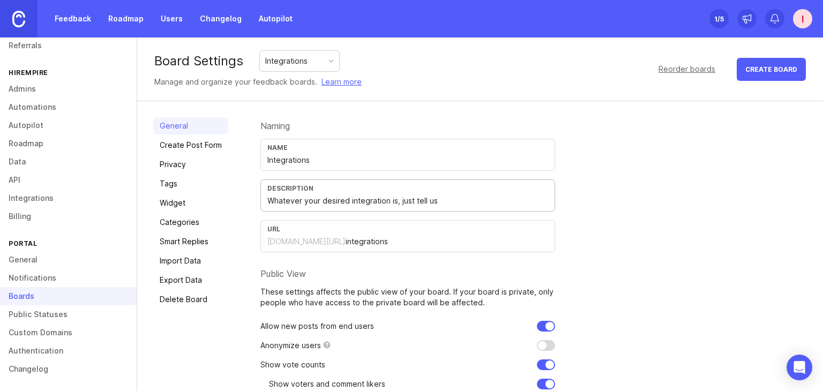
click at [388, 196] on input "Whatever your desired integration is, just tell us" at bounding box center [408, 201] width 281 height 12
type input "Whatever your desired integration is, just tell us"
click at [368, 277] on div "Public View" at bounding box center [408, 274] width 295 height 9
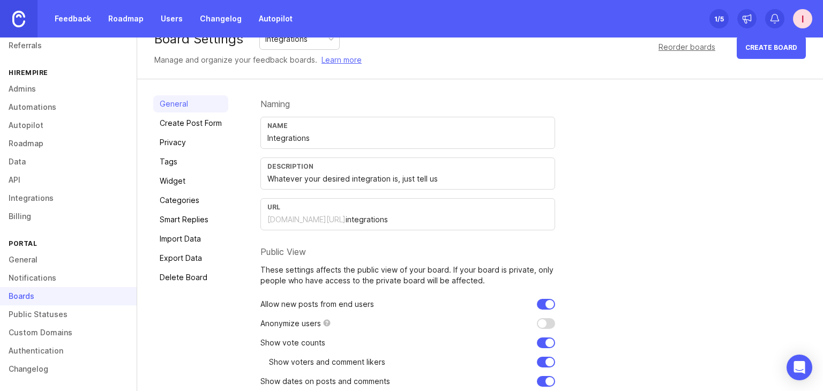
scroll to position [84, 0]
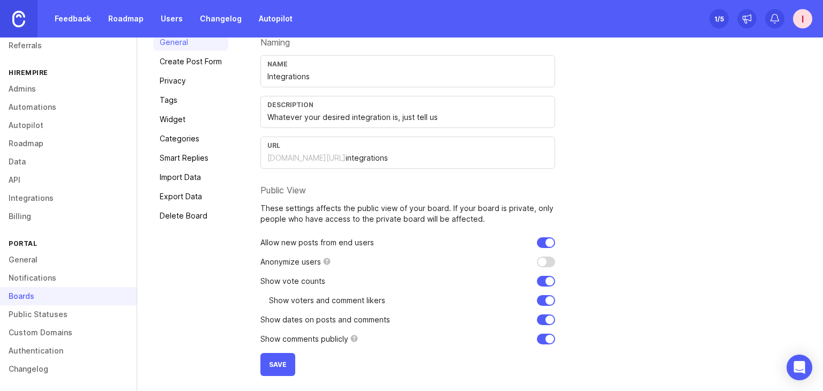
click at [281, 367] on button "Save" at bounding box center [278, 364] width 35 height 23
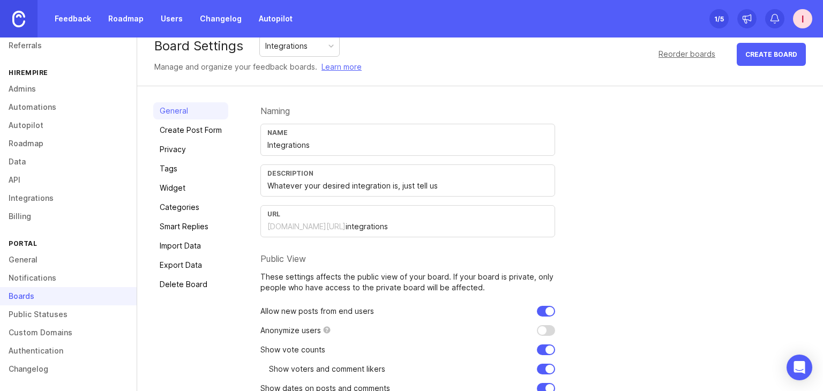
scroll to position [0, 0]
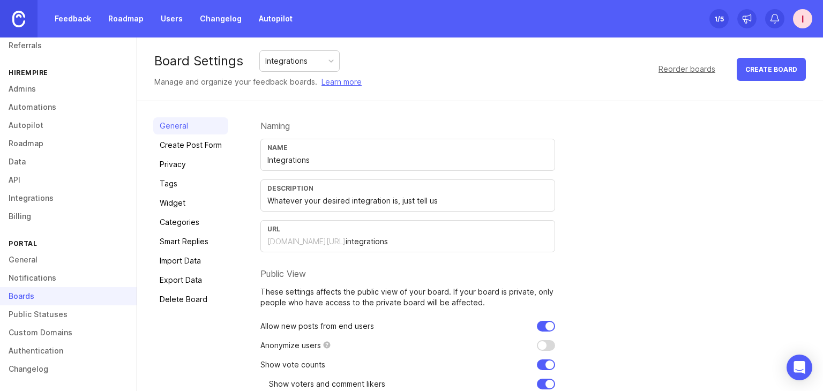
click at [294, 68] on div "Integrations" at bounding box center [299, 61] width 79 height 20
click at [311, 204] on input "text" at bounding box center [408, 201] width 281 height 12
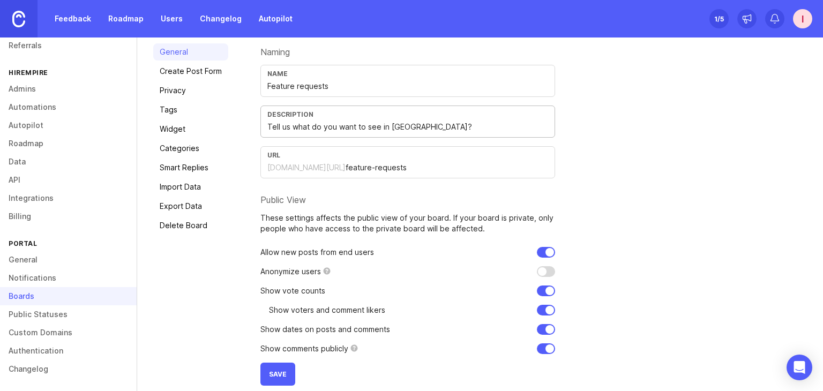
scroll to position [84, 0]
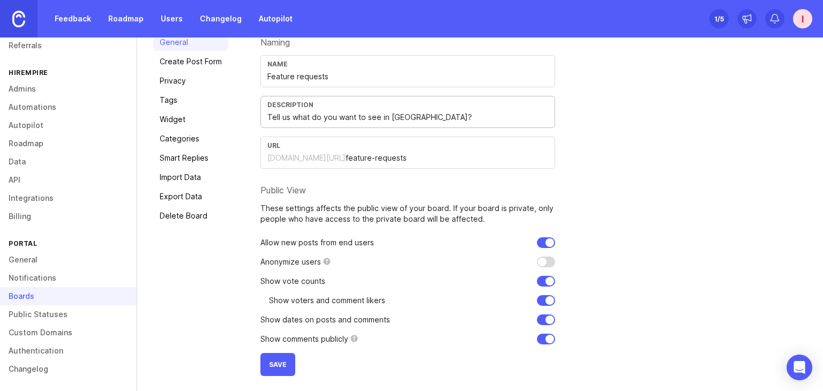
type input "Tell us what do you want to see in Hirempire?"
click at [271, 365] on span "Save" at bounding box center [278, 365] width 18 height 8
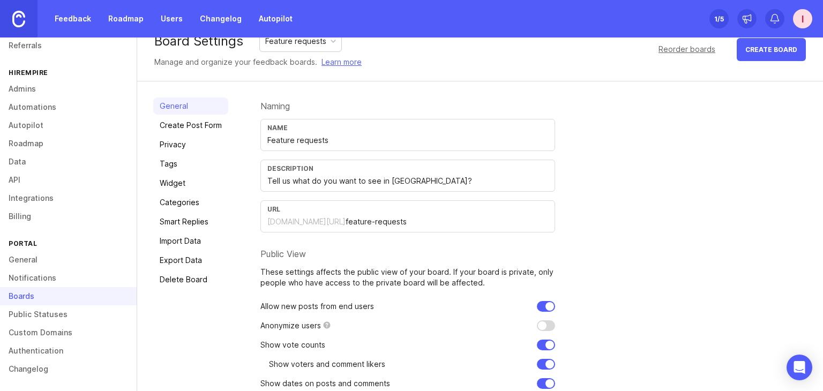
scroll to position [0, 0]
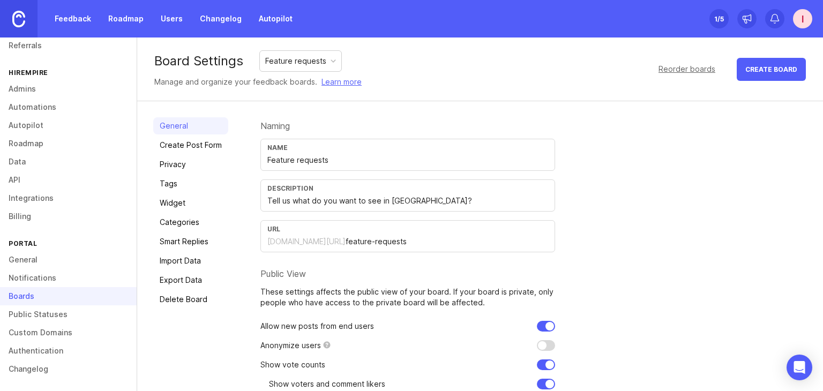
click at [187, 151] on link "Create Post Form" at bounding box center [190, 145] width 75 height 17
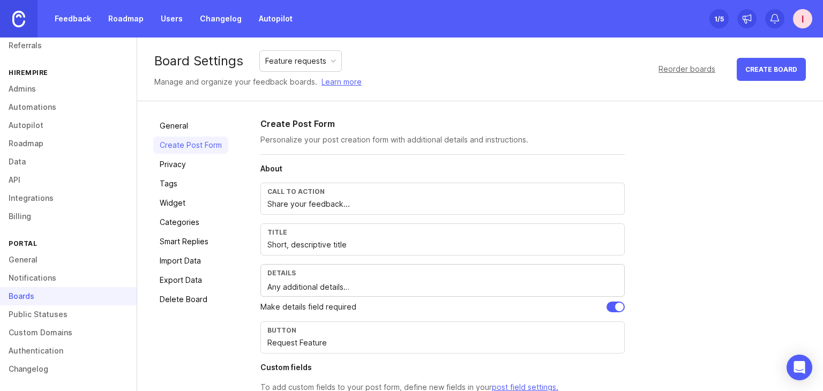
click at [205, 172] on link "Privacy" at bounding box center [190, 164] width 75 height 17
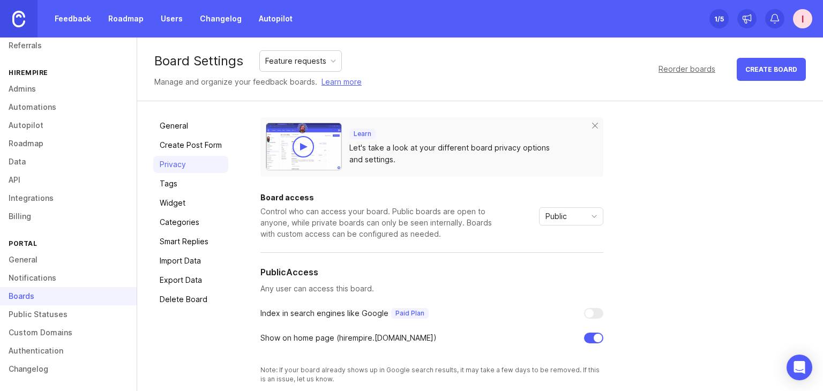
click at [204, 187] on link "Tags" at bounding box center [190, 183] width 75 height 17
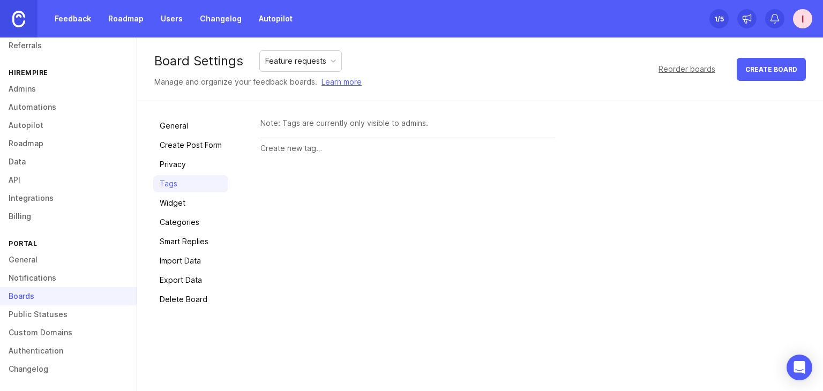
click at [205, 196] on link "Widget" at bounding box center [190, 203] width 75 height 17
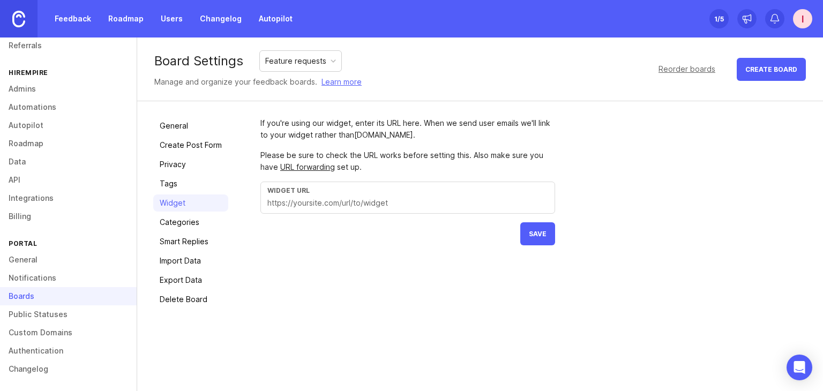
click at [203, 216] on link "Categories" at bounding box center [190, 222] width 75 height 17
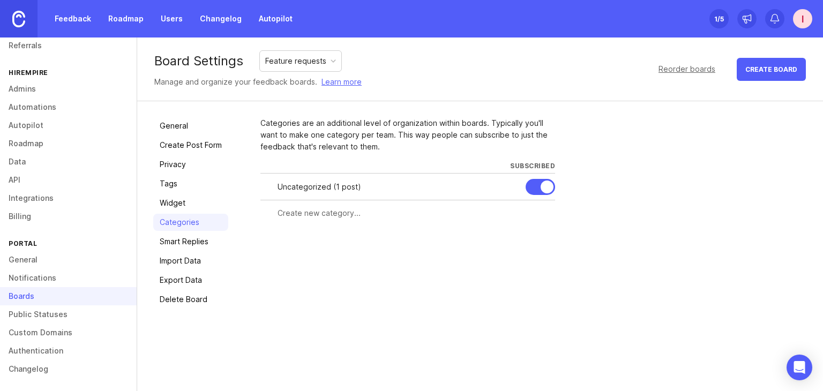
click at [204, 236] on link "Smart Replies" at bounding box center [190, 241] width 75 height 17
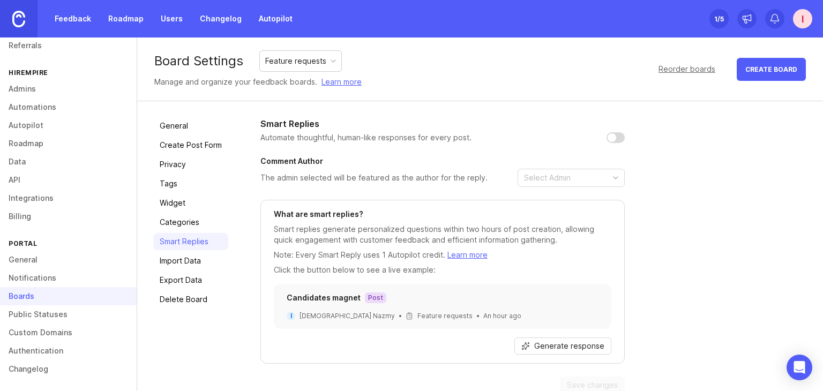
click at [202, 257] on link "Import Data" at bounding box center [190, 261] width 75 height 17
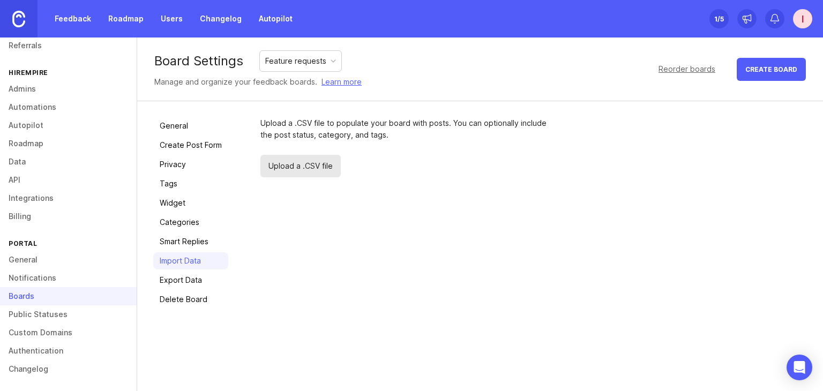
click at [201, 278] on link "Export Data" at bounding box center [190, 280] width 75 height 17
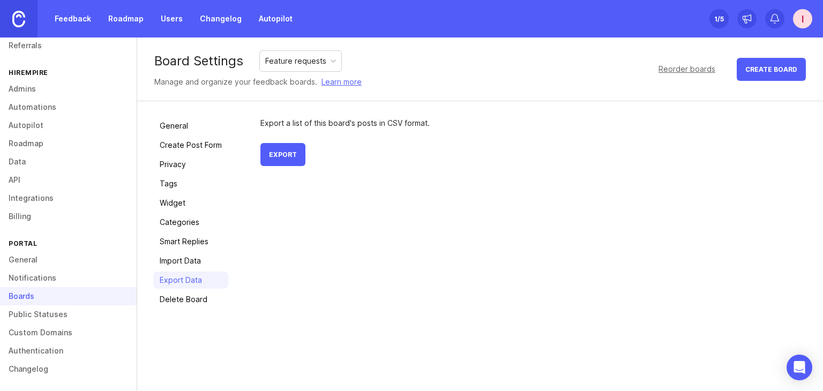
click at [196, 129] on link "General" at bounding box center [190, 125] width 75 height 17
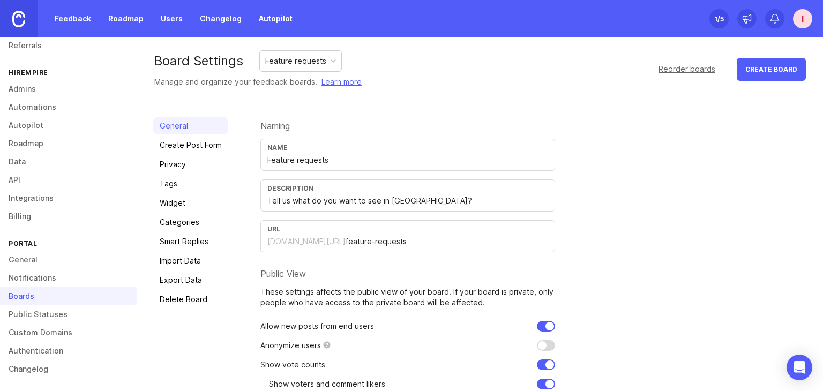
click at [337, 112] on div "General Create Post Form Privacy Tags Widget Categories Smart Replies Import Da…" at bounding box center [480, 288] width 686 height 375
click at [320, 60] on div "Feature requests" at bounding box center [295, 61] width 61 height 12
click at [357, 119] on form "Naming Name Integrations Description Whatever your desired integration is, just…" at bounding box center [408, 288] width 295 height 343
click at [81, 310] on link "Public Statuses" at bounding box center [68, 315] width 137 height 18
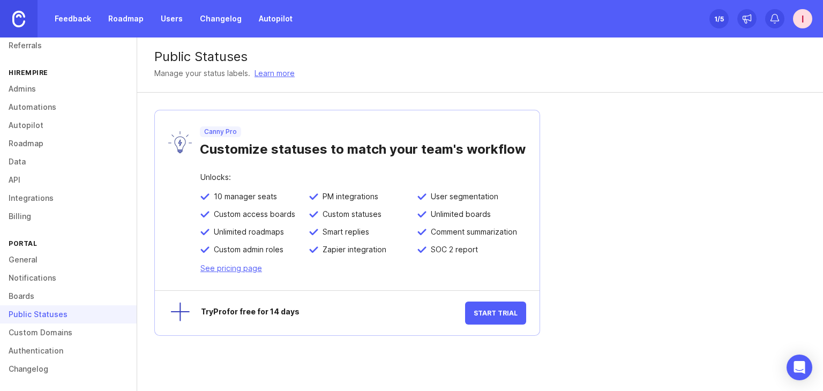
click at [67, 333] on link "Custom Domains" at bounding box center [68, 333] width 137 height 18
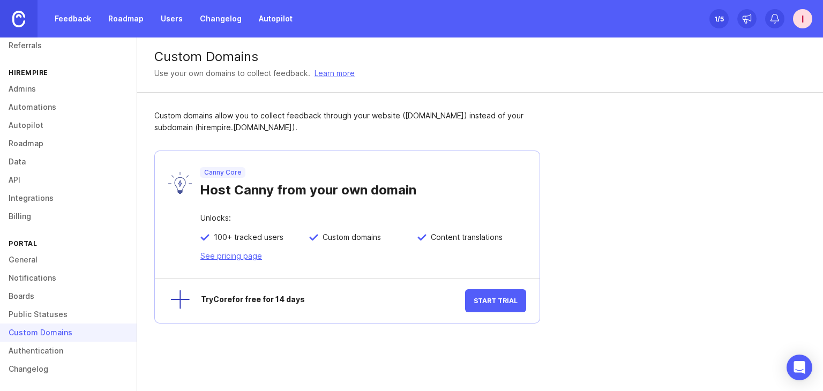
click at [52, 351] on link "Authentication" at bounding box center [68, 351] width 137 height 18
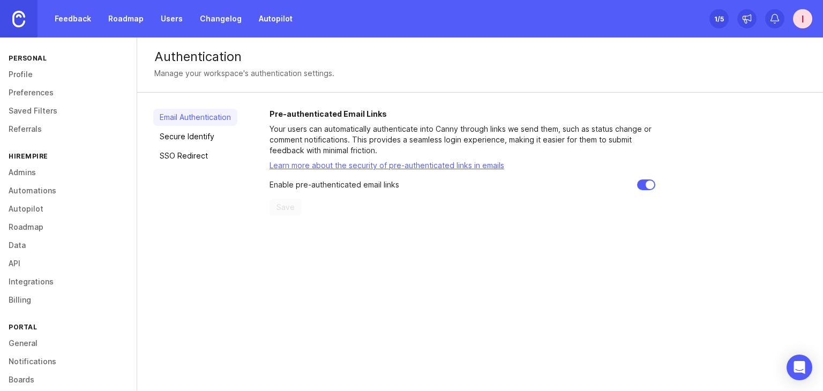
click at [69, 176] on link "Admins" at bounding box center [68, 173] width 137 height 18
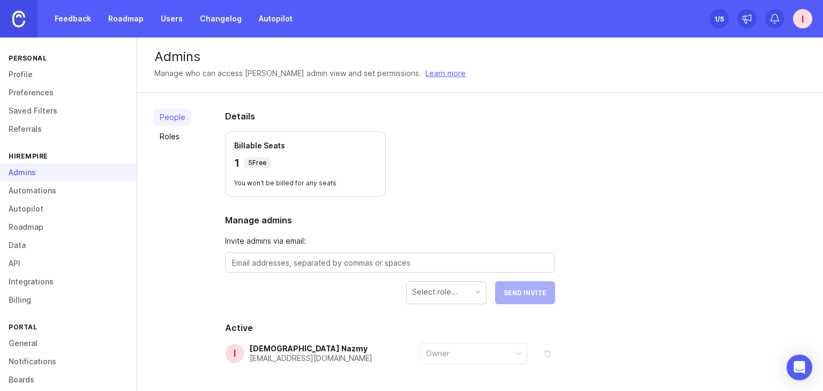
click at [72, 189] on link "Automations" at bounding box center [68, 191] width 137 height 18
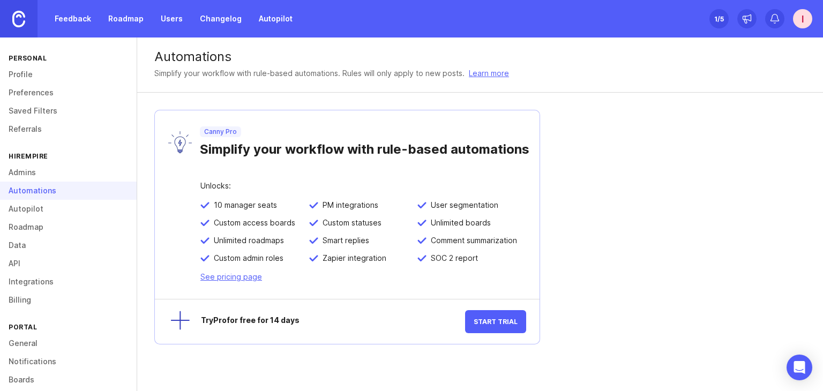
click at [46, 127] on link "Referrals" at bounding box center [68, 129] width 137 height 18
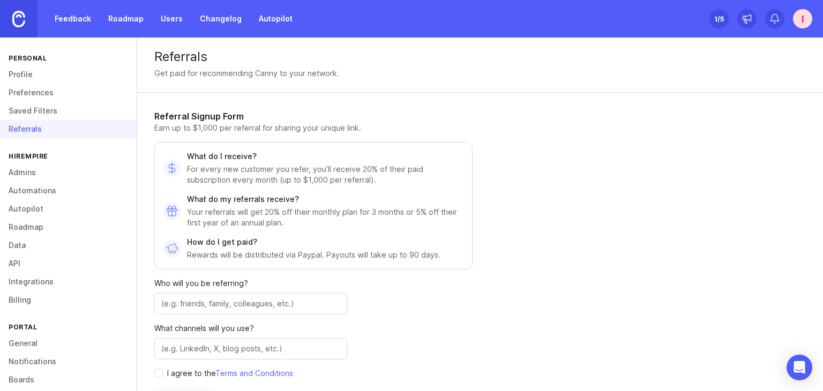
click at [57, 108] on link "Saved Filters" at bounding box center [68, 111] width 137 height 18
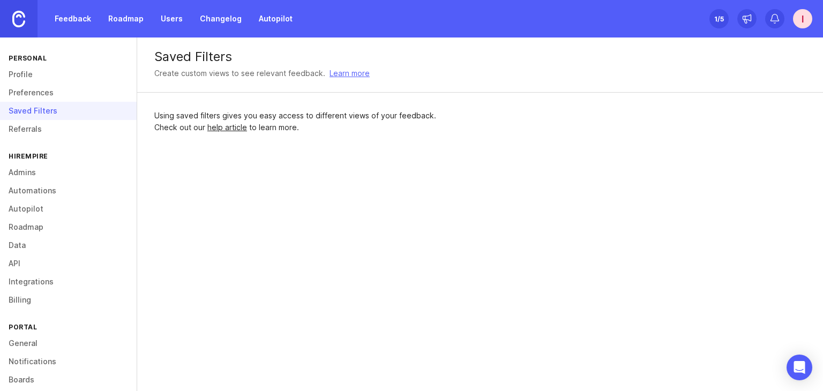
click at [63, 99] on link "Preferences" at bounding box center [68, 93] width 137 height 18
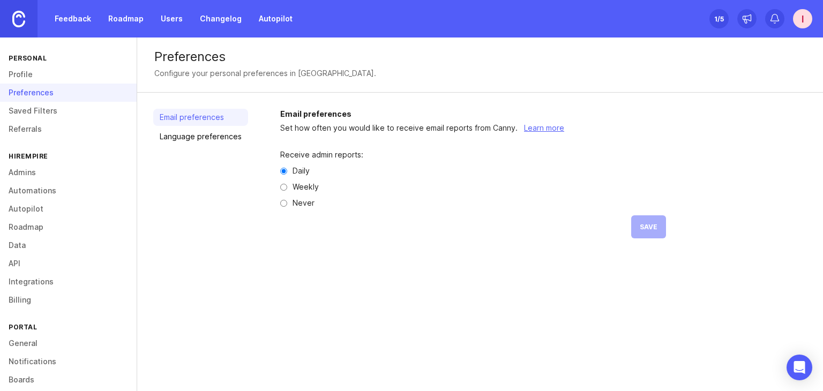
click at [64, 110] on link "Saved Filters" at bounding box center [68, 111] width 137 height 18
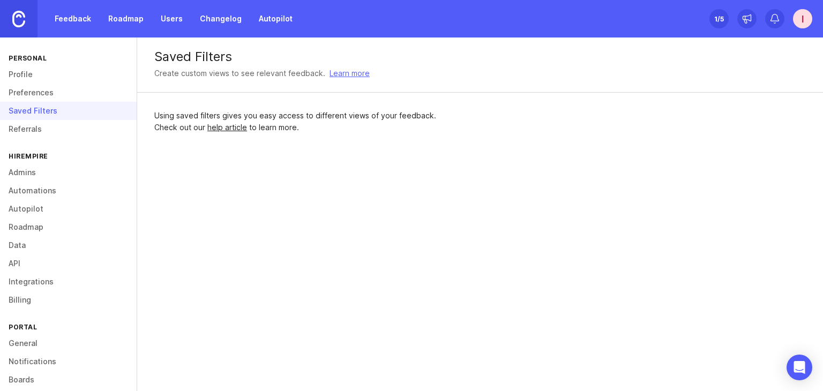
click at [87, 130] on link "Referrals" at bounding box center [68, 129] width 137 height 18
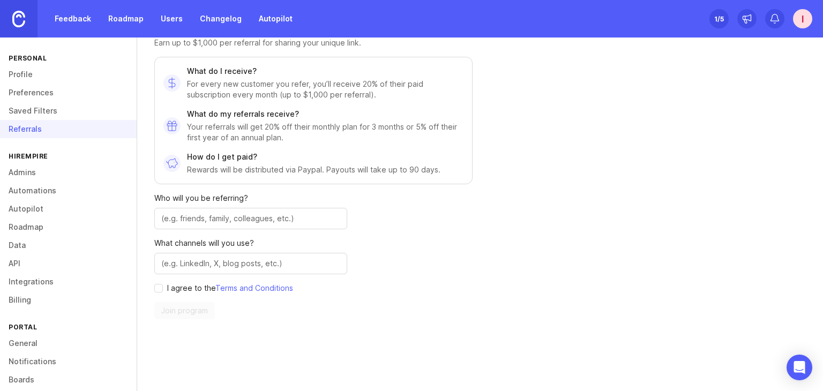
scroll to position [110, 0]
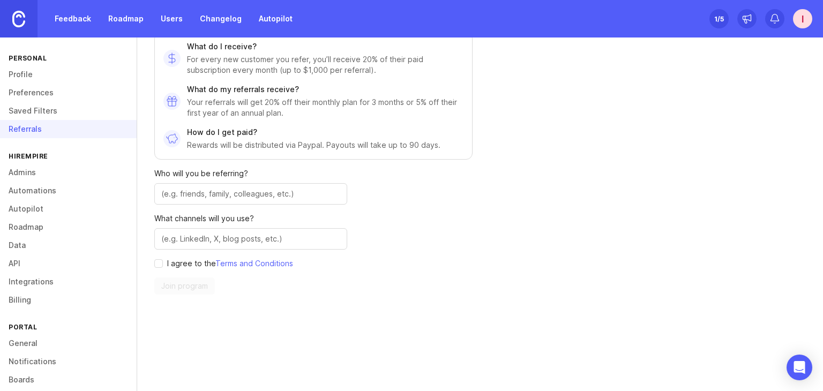
click at [159, 267] on div "I agree to the Terms and Conditions" at bounding box center [250, 263] width 193 height 11
click at [161, 263] on input "agree to terms" at bounding box center [158, 263] width 9 height 9
click at [158, 263] on input "agree to terms" at bounding box center [158, 263] width 9 height 9
checkbox input "false"
click at [52, 79] on link "Profile" at bounding box center [68, 74] width 137 height 18
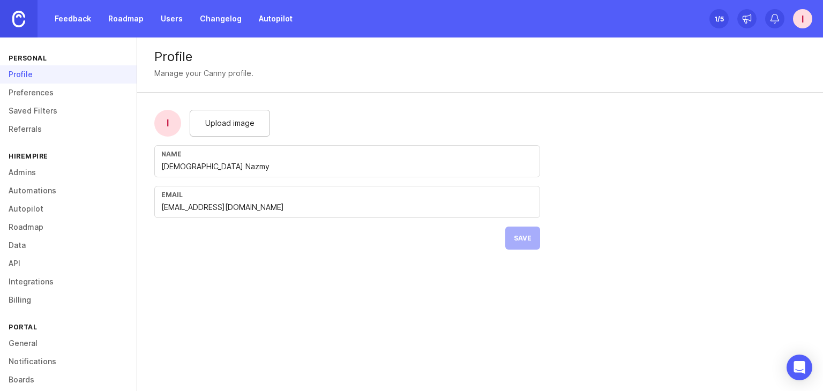
click at [66, 95] on link "Preferences" at bounding box center [68, 93] width 137 height 18
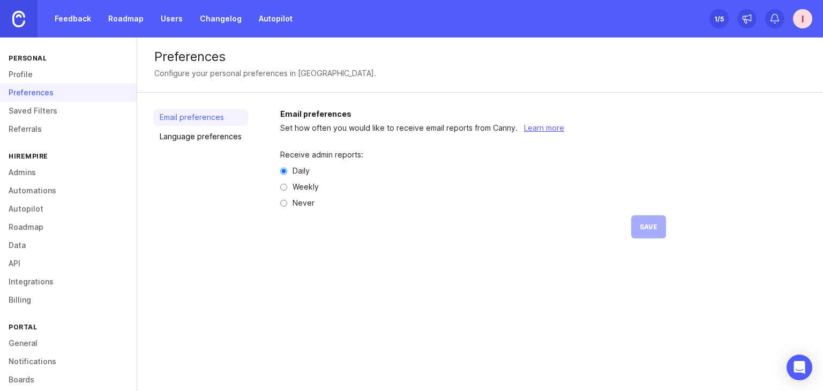
click at [47, 117] on link "Saved Filters" at bounding box center [68, 111] width 137 height 18
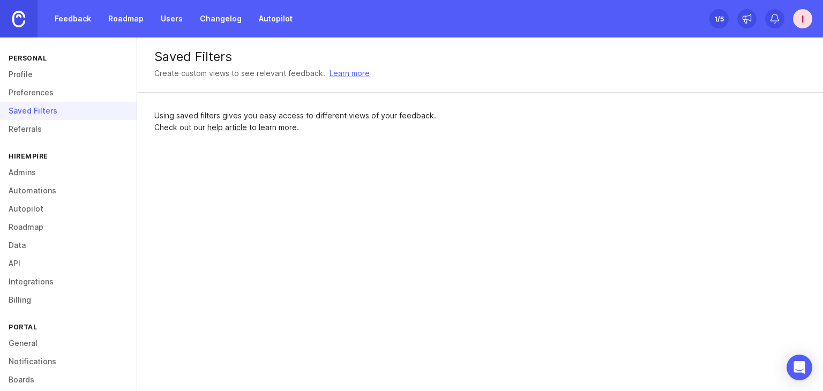
click at [80, 132] on link "Referrals" at bounding box center [68, 129] width 137 height 18
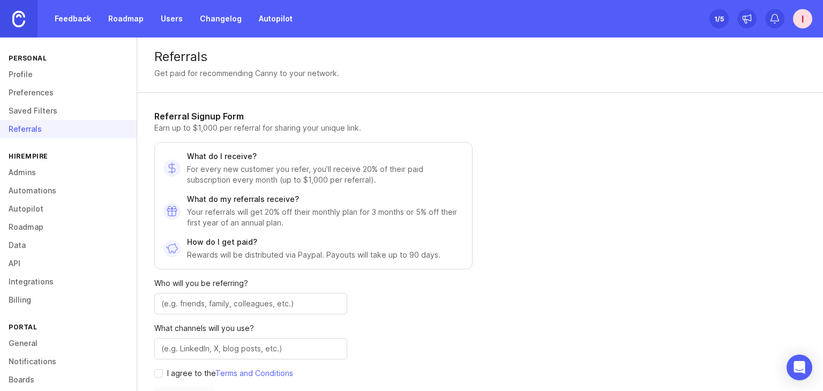
click at [216, 14] on link "Changelog" at bounding box center [221, 18] width 55 height 19
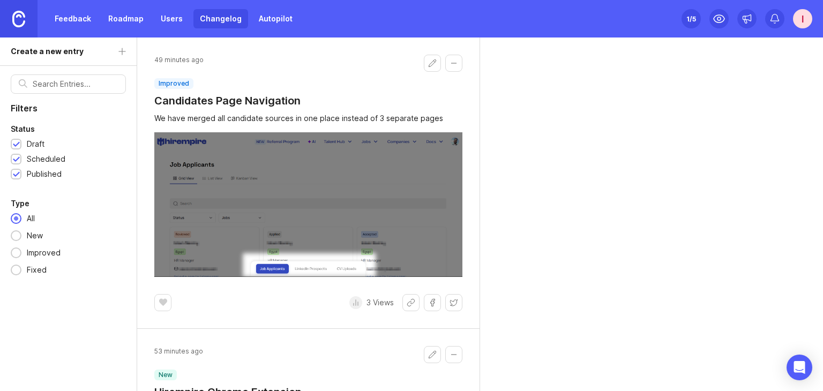
click at [131, 22] on link "Roadmap" at bounding box center [126, 18] width 48 height 19
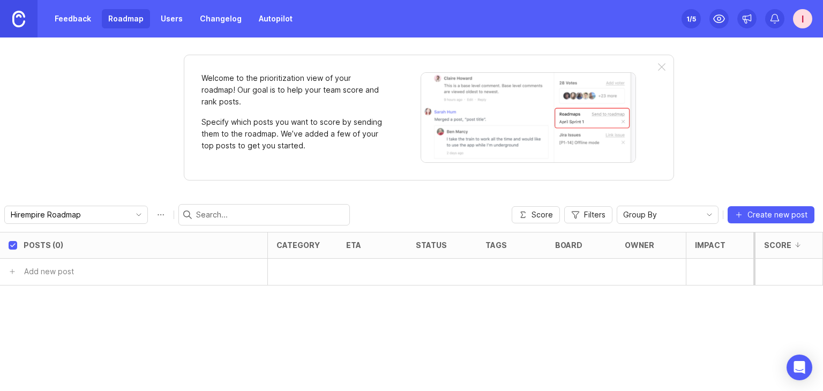
click at [112, 211] on input "Hirempire Roadmap" at bounding box center [70, 215] width 118 height 12
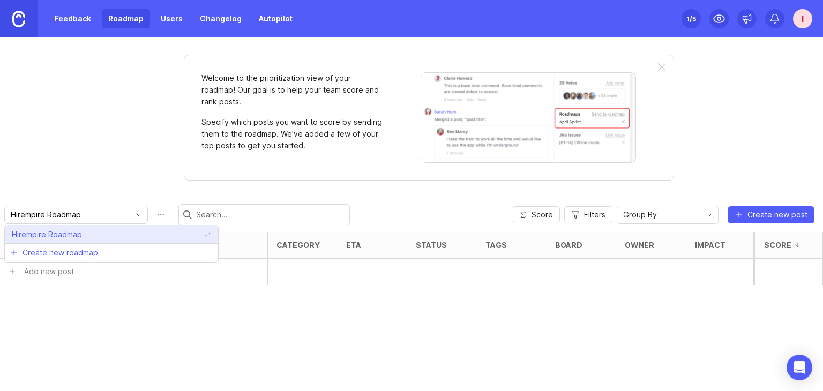
click at [105, 234] on li "Hirempire Roadmap" at bounding box center [111, 235] width 213 height 18
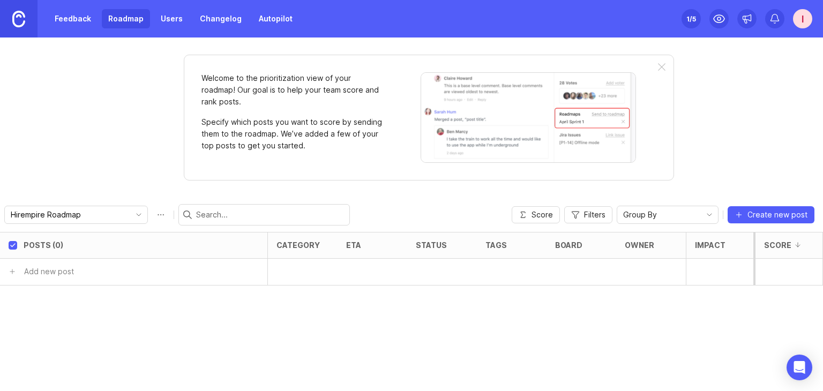
click at [229, 314] on div "Posts (0) category eta status tags board owner Impact Votes Effort Score Add ne…" at bounding box center [411, 311] width 823 height 159
click at [545, 218] on span "Score" at bounding box center [542, 215] width 21 height 11
click at [587, 215] on span "Filters" at bounding box center [594, 215] width 21 height 11
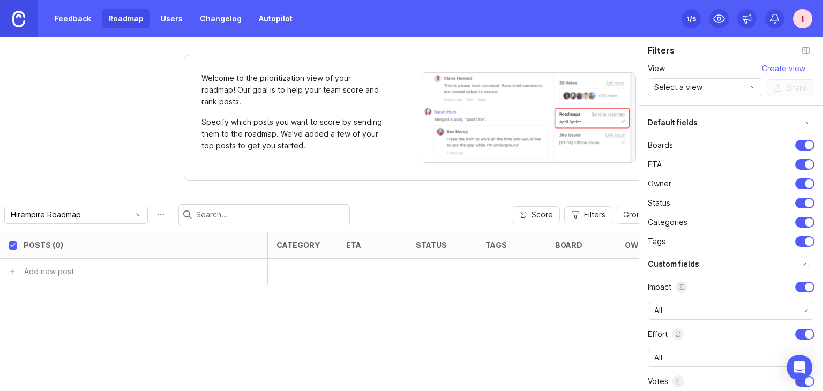
click at [471, 338] on div "Posts (0) category eta status tags board owner Impact Votes Effort Score Add ne…" at bounding box center [411, 311] width 823 height 159
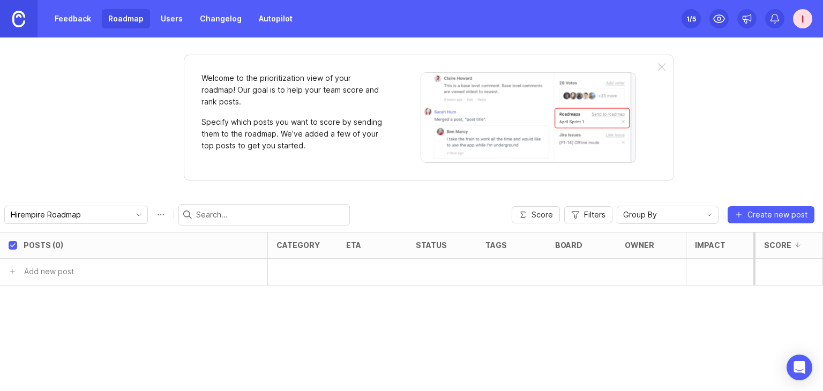
click at [172, 20] on link "Users" at bounding box center [171, 18] width 35 height 19
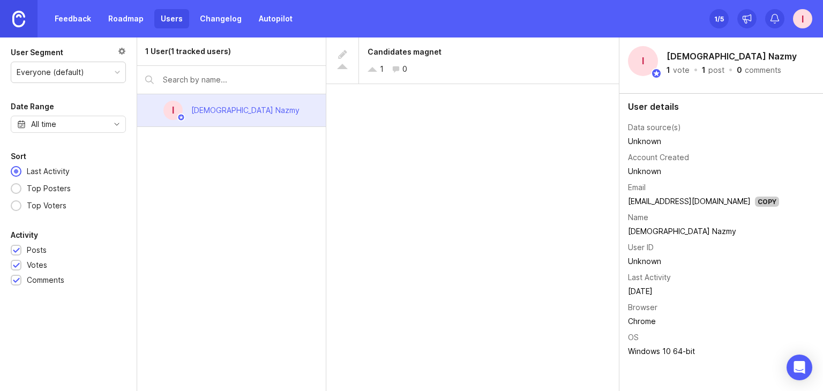
click at [65, 22] on link "Feedback" at bounding box center [72, 18] width 49 height 19
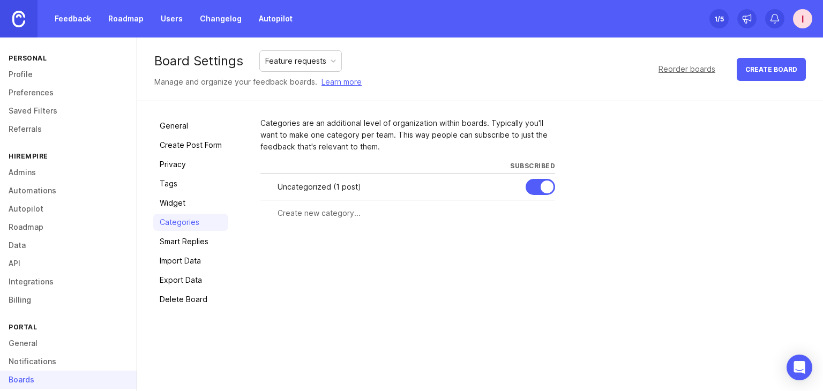
click at [332, 215] on input "text" at bounding box center [413, 213] width 271 height 12
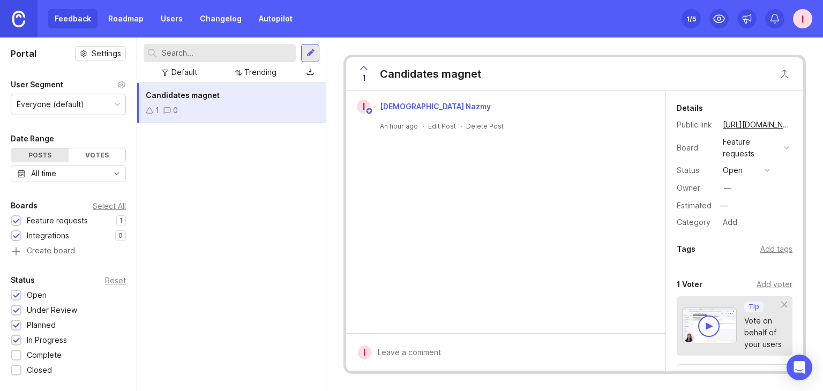
click at [746, 170] on button "open" at bounding box center [747, 171] width 54 height 14
click at [753, 227] on div "planned" at bounding box center [742, 228] width 34 height 9
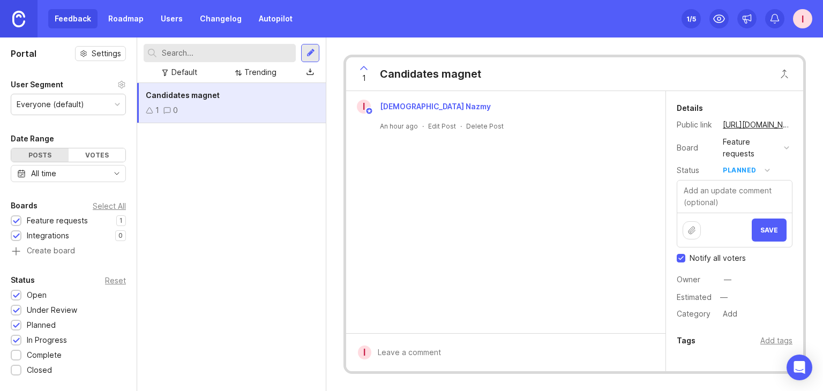
click at [758, 235] on button "Save" at bounding box center [769, 230] width 35 height 23
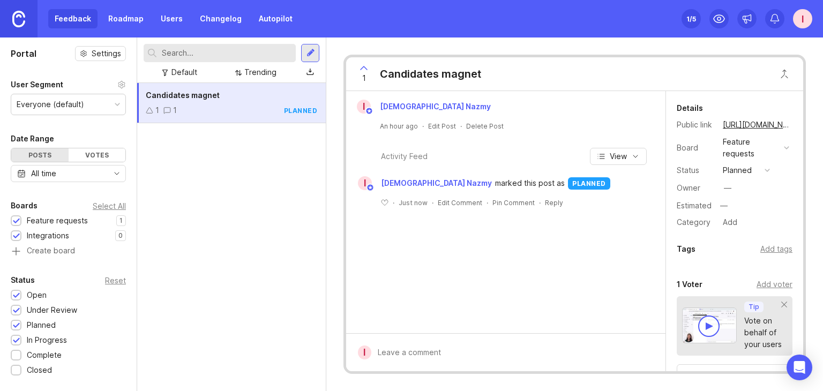
click at [255, 224] on div "Candidates magnet 1 1 planned" at bounding box center [231, 237] width 189 height 308
click at [802, 23] on div "I" at bounding box center [802, 18] width 19 height 19
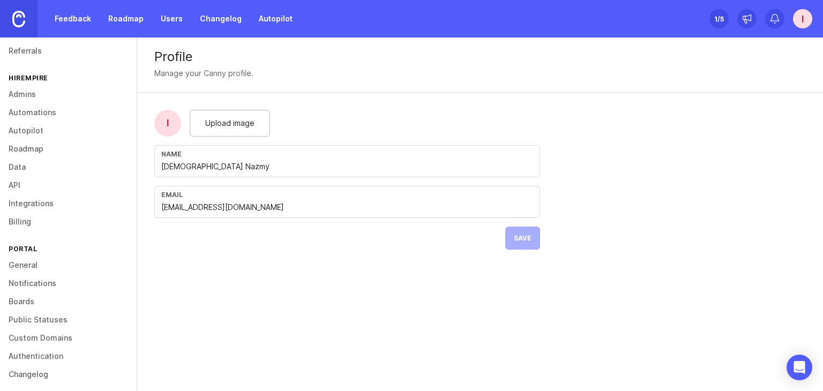
scroll to position [84, 0]
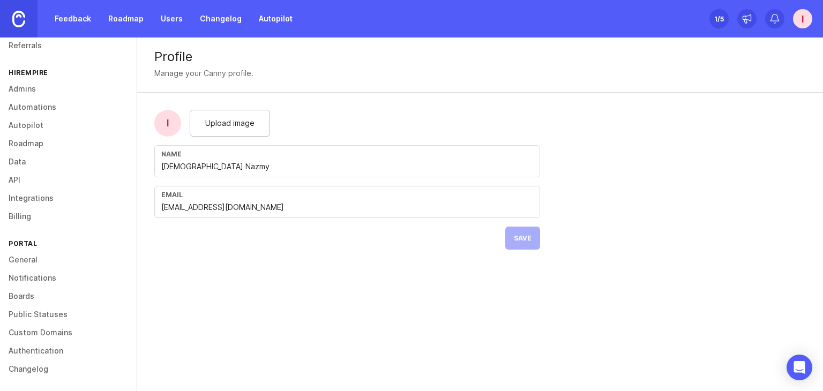
click at [48, 299] on link "Boards" at bounding box center [68, 296] width 137 height 18
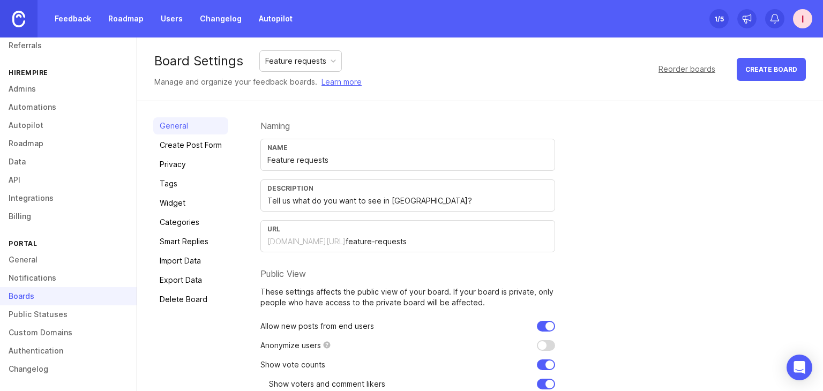
click at [216, 149] on link "Create Post Form" at bounding box center [190, 145] width 75 height 17
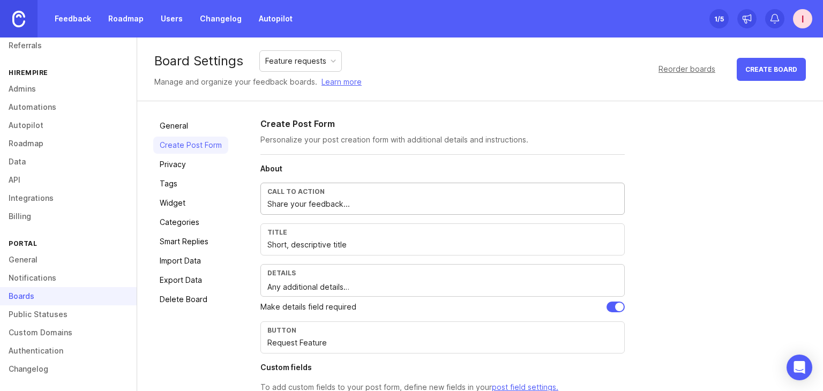
click at [309, 206] on input "Share your feedback..." at bounding box center [443, 204] width 351 height 12
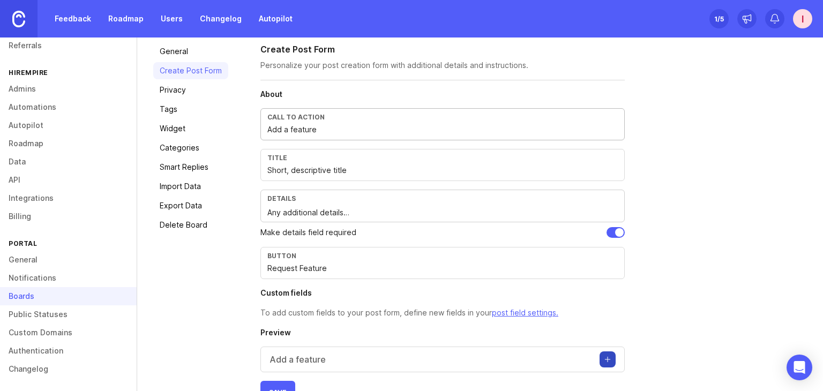
scroll to position [102, 0]
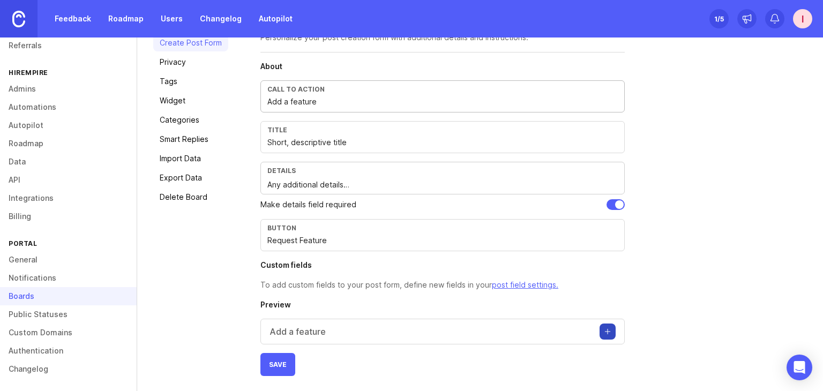
type input "Add a feature"
click at [274, 361] on span "Save" at bounding box center [278, 365] width 18 height 8
click at [609, 329] on button "Create post" at bounding box center [608, 332] width 16 height 16
